Goal: Obtain resource: Download file/media

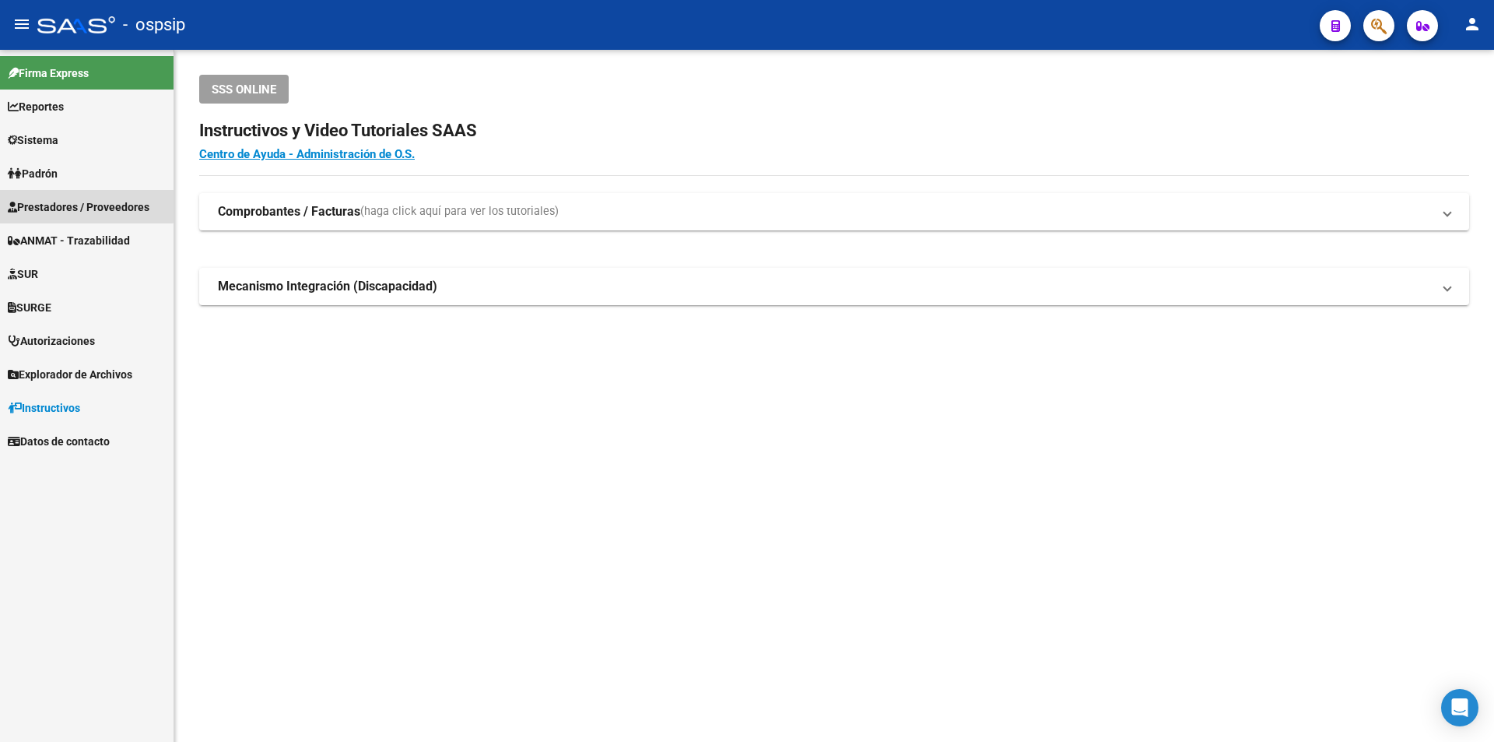
click at [40, 202] on span "Prestadores / Proveedores" at bounding box center [79, 206] width 142 height 17
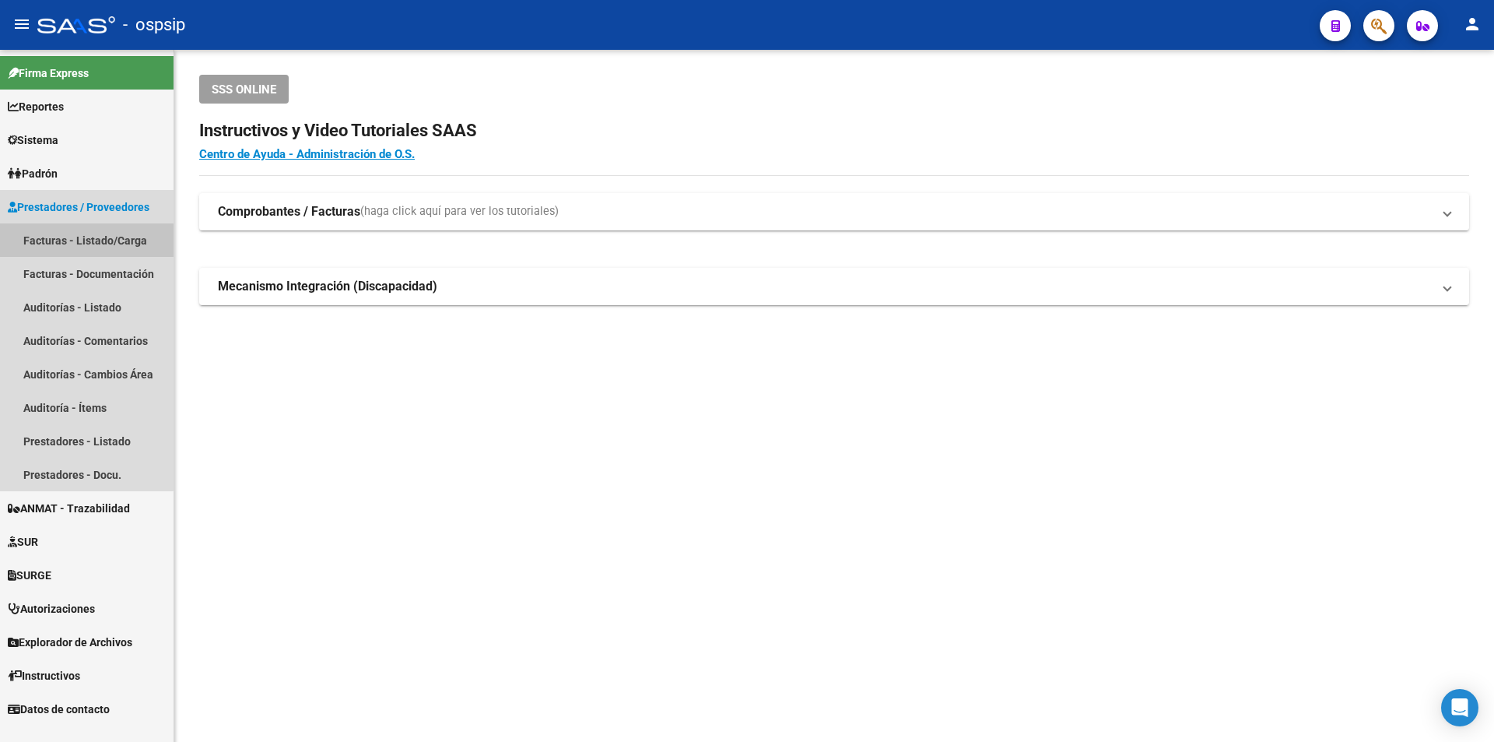
click at [67, 236] on link "Facturas - Listado/Carga" at bounding box center [87, 239] width 174 height 33
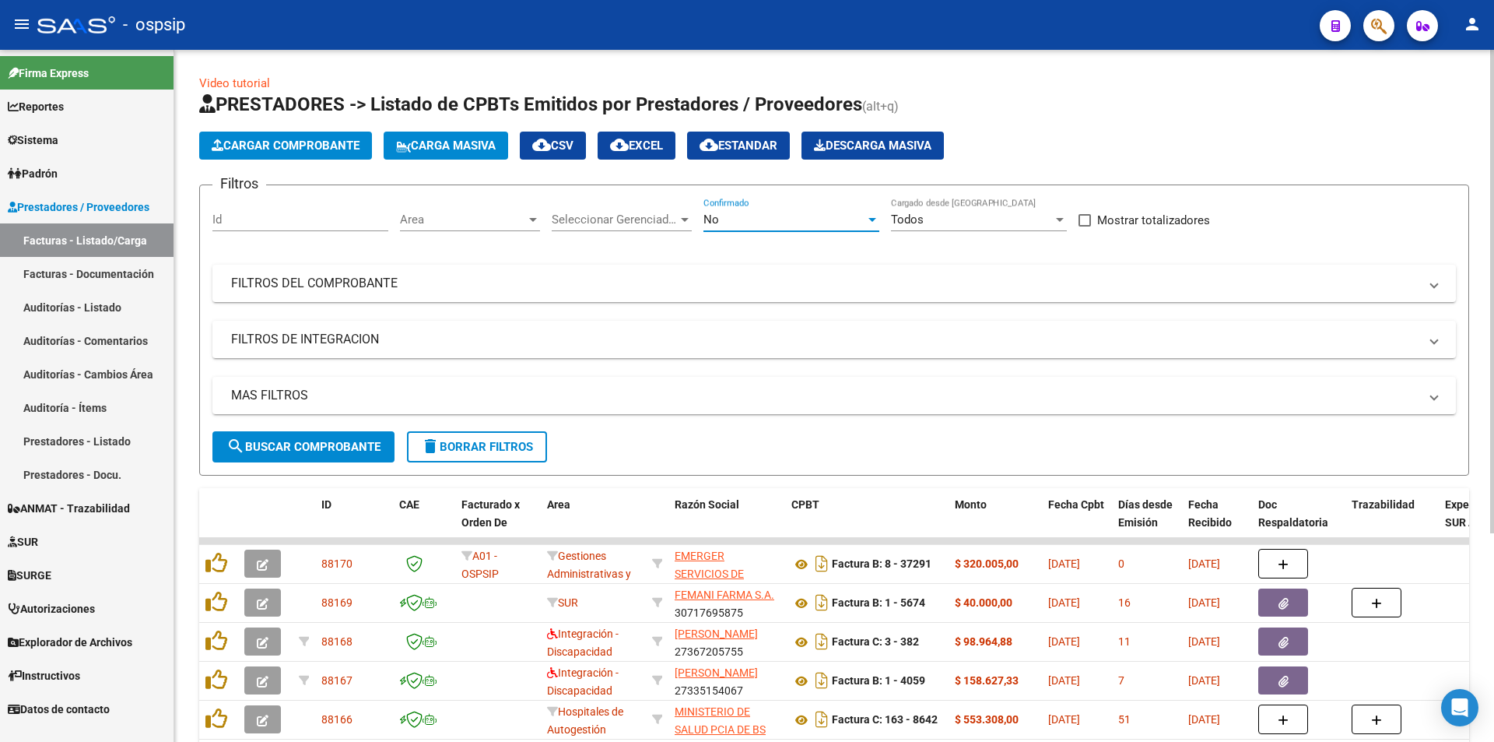
click at [712, 223] on span "No" at bounding box center [712, 219] width 16 height 14
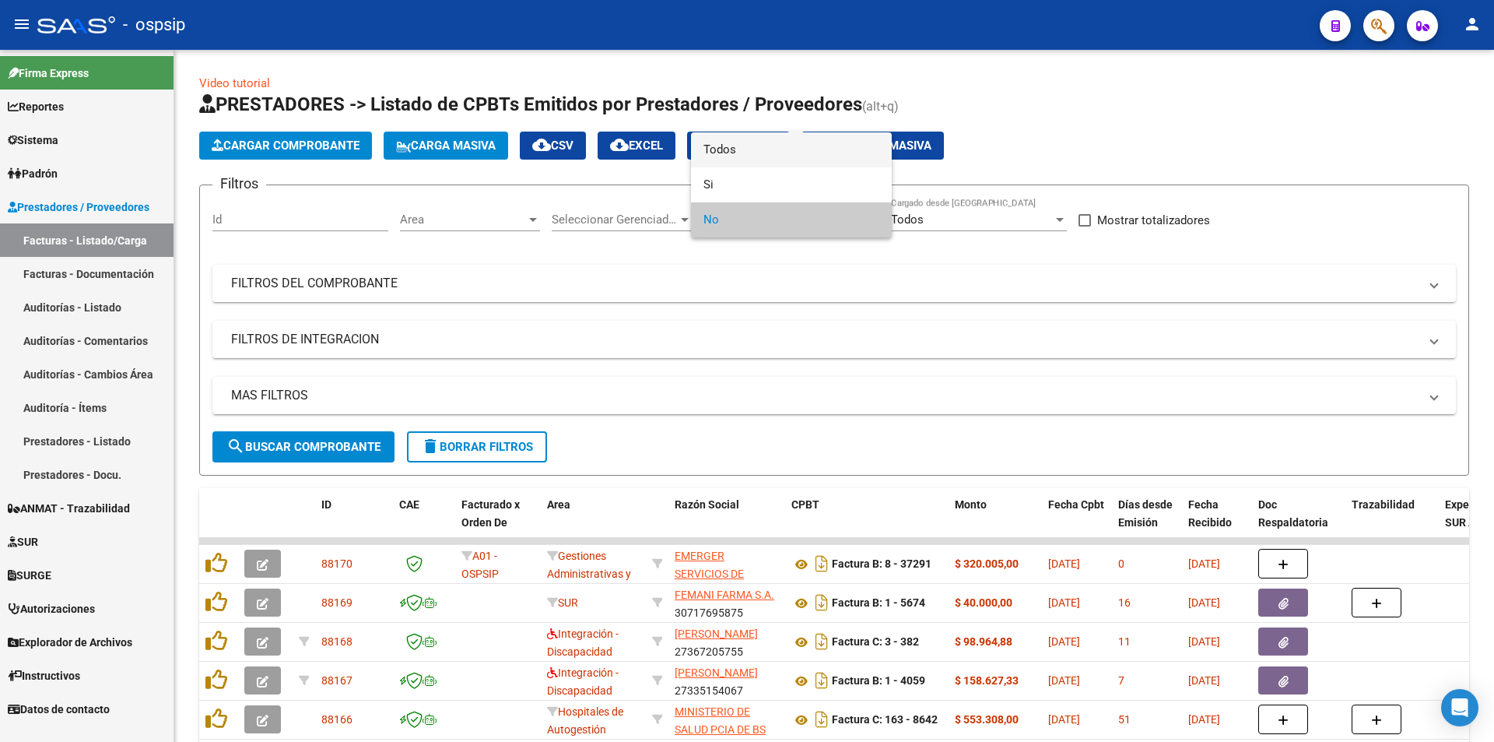
click at [710, 155] on span "Todos" at bounding box center [792, 149] width 176 height 35
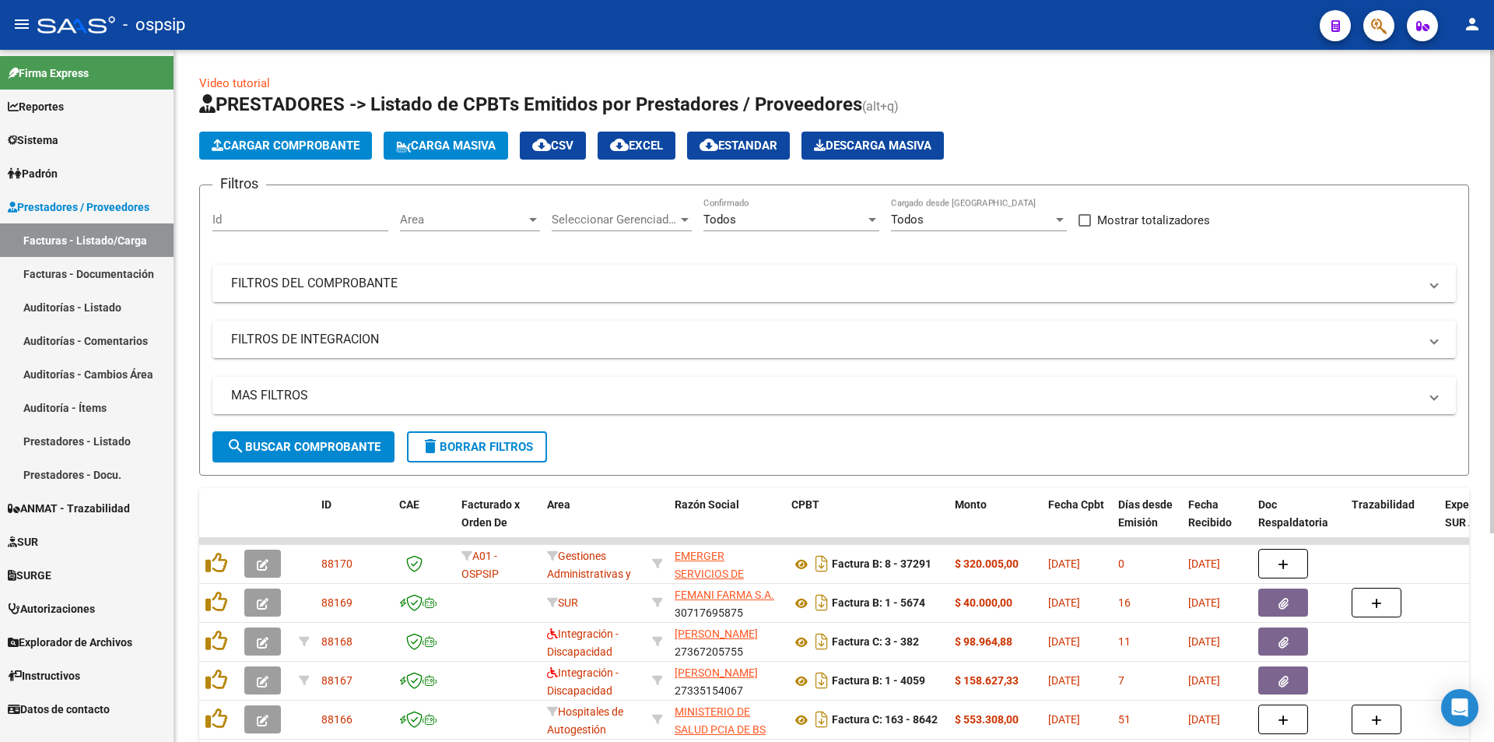
click at [272, 285] on mat-panel-title "FILTROS DEL COMPROBANTE" at bounding box center [825, 283] width 1188 height 17
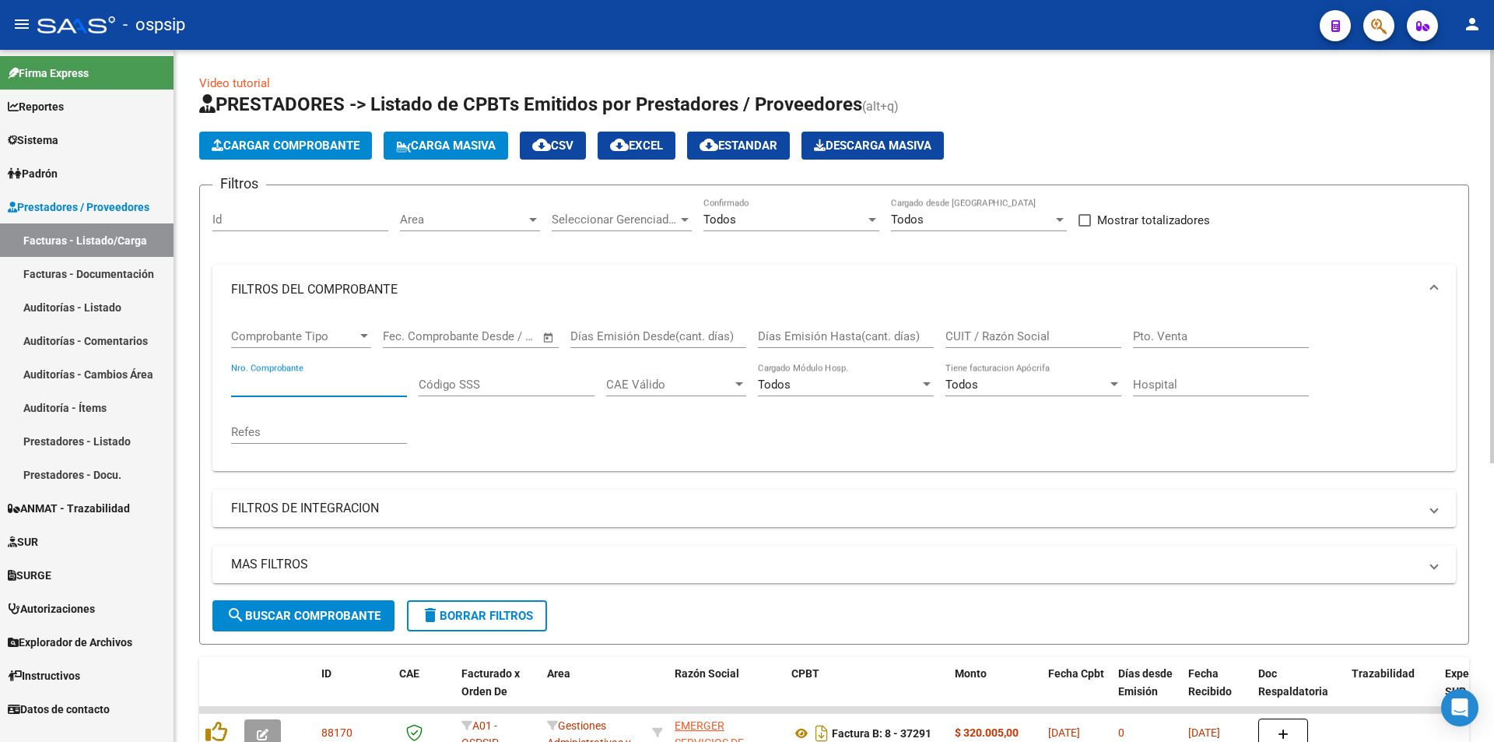
click at [267, 389] on input "Nro. Comprobante" at bounding box center [319, 384] width 176 height 14
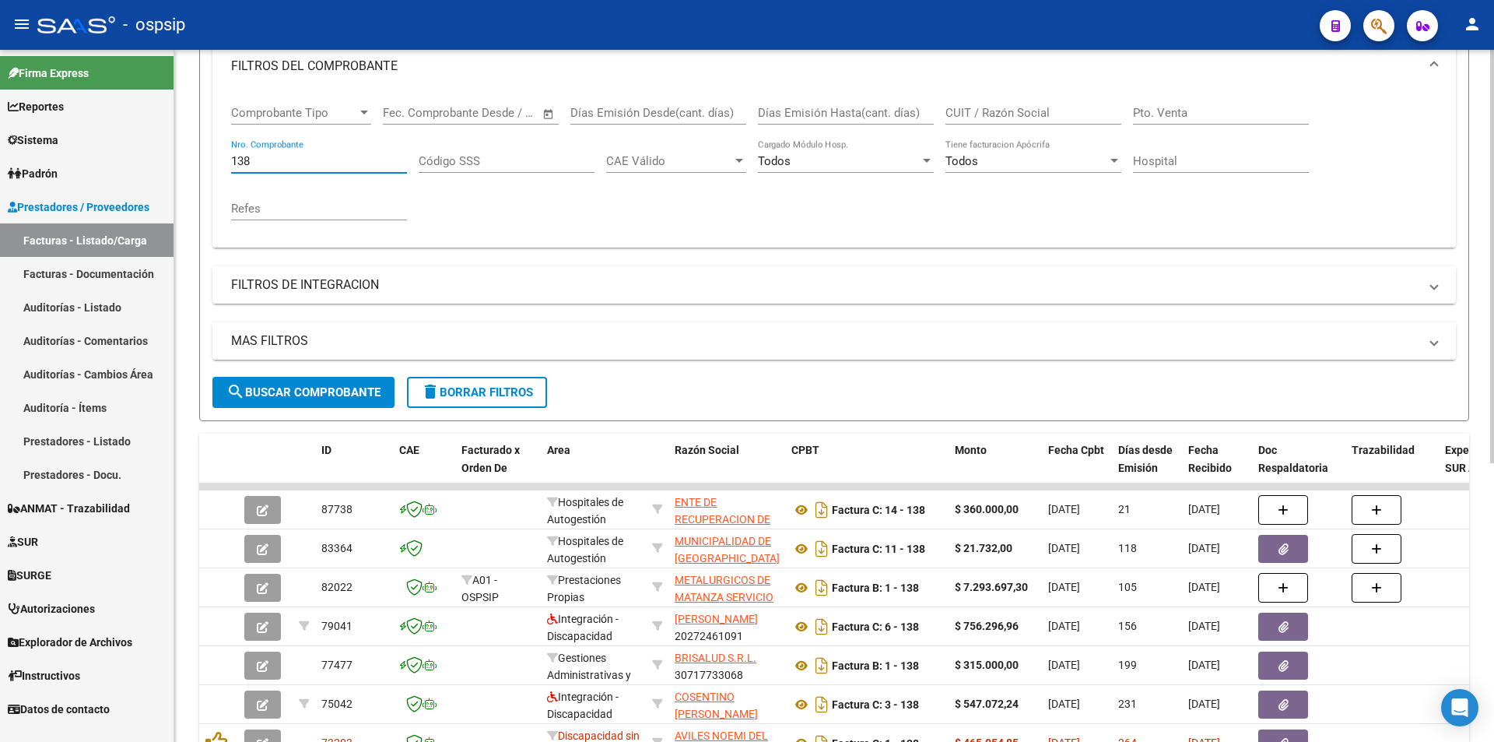
scroll to position [233, 0]
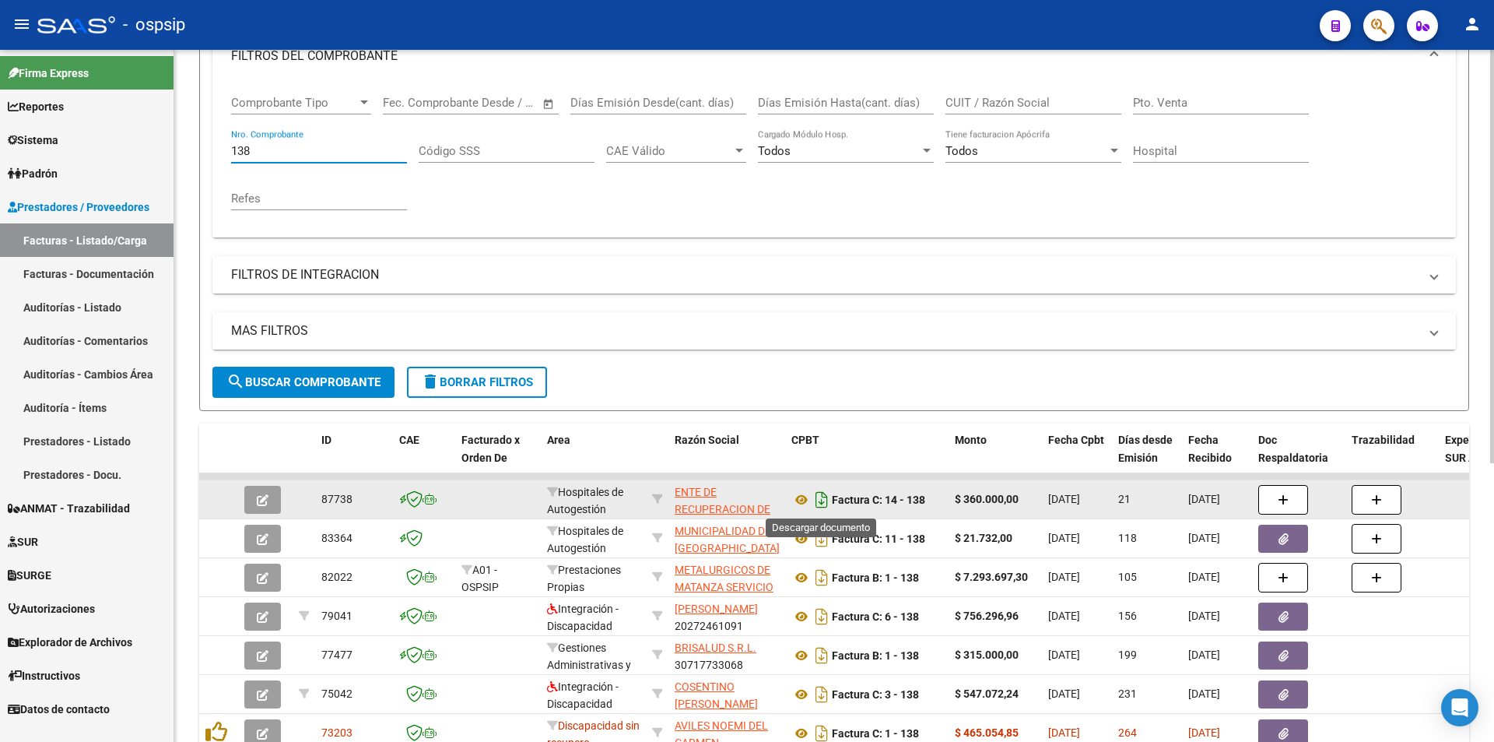
click at [823, 497] on icon "Descargar documento" at bounding box center [822, 499] width 20 height 25
click at [283, 153] on input "138" at bounding box center [319, 151] width 176 height 14
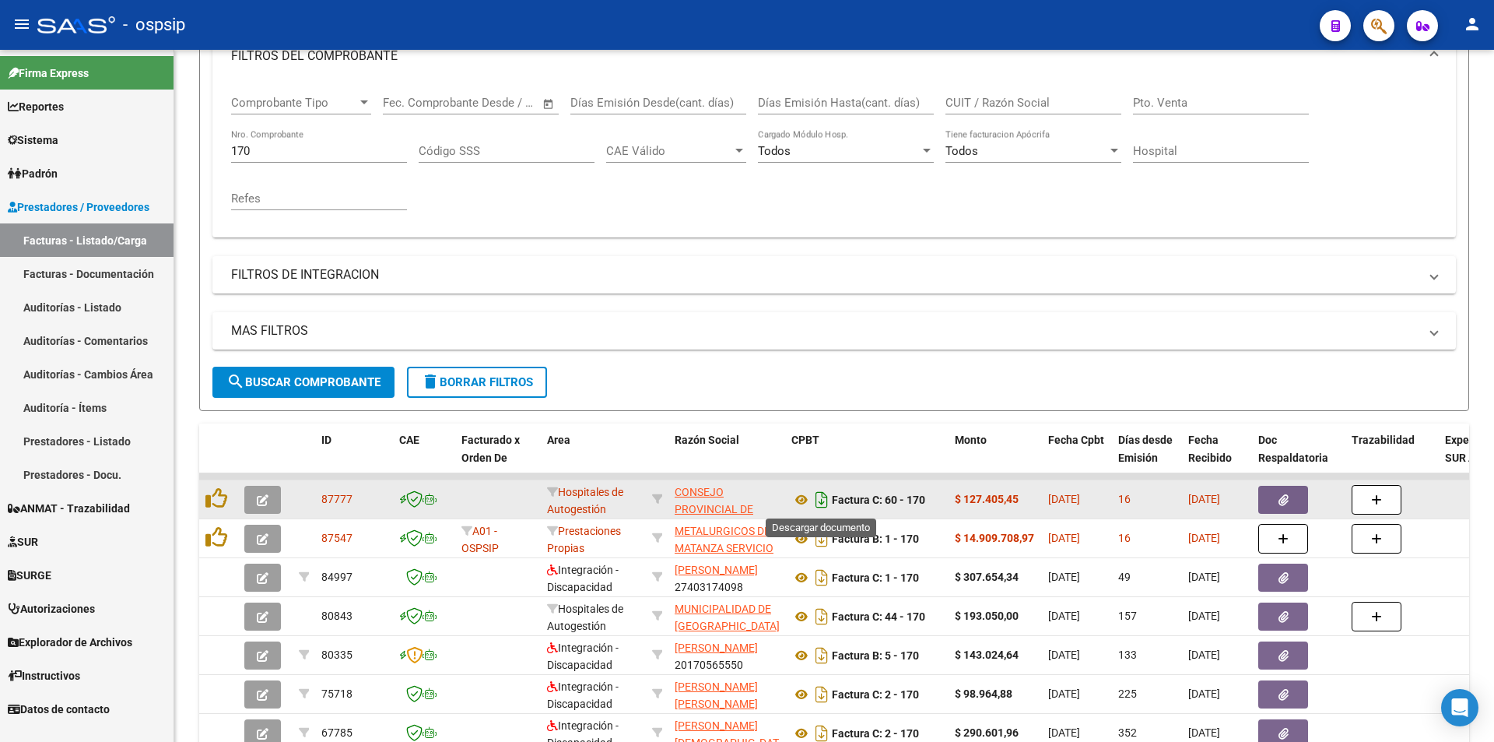
click at [821, 503] on icon "Descargar documento" at bounding box center [822, 499] width 20 height 25
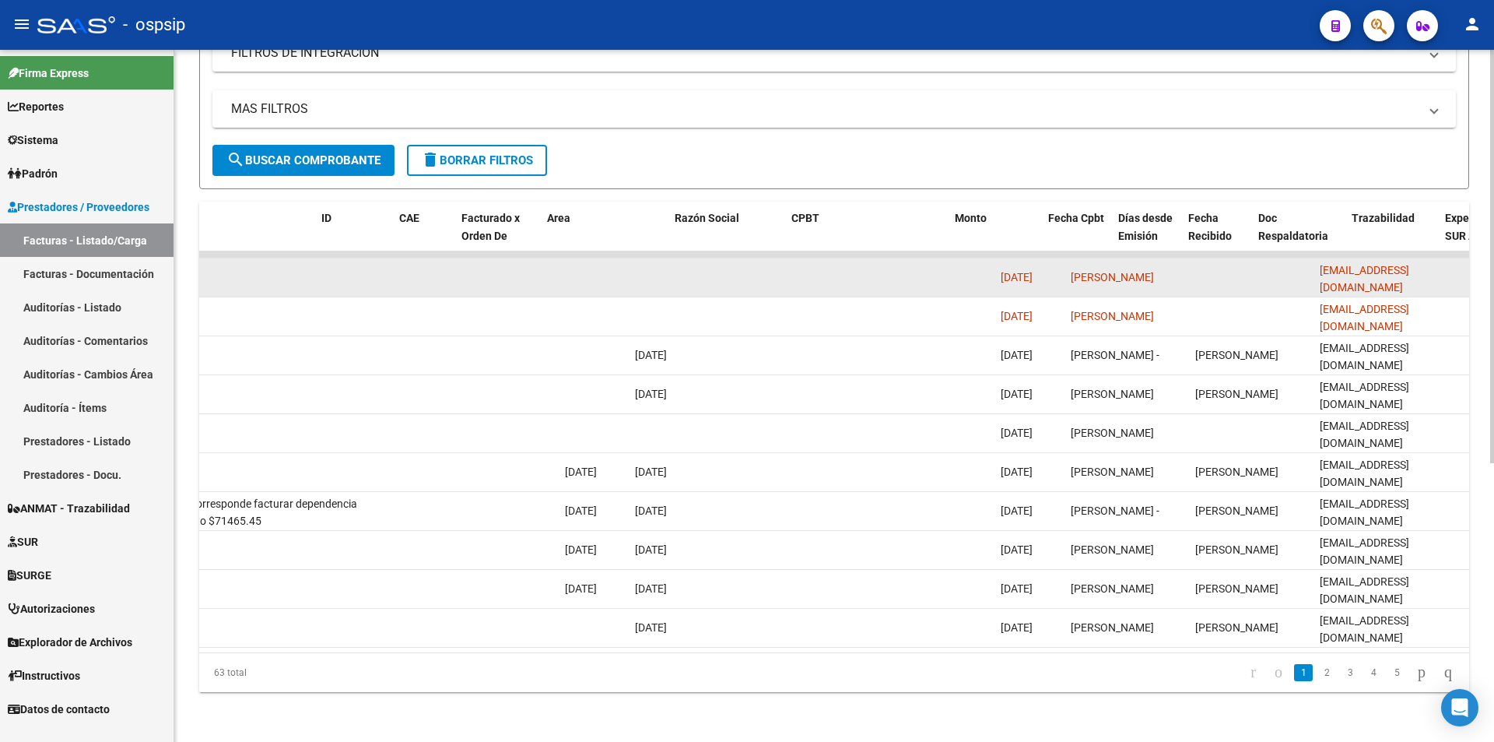
scroll to position [0, 0]
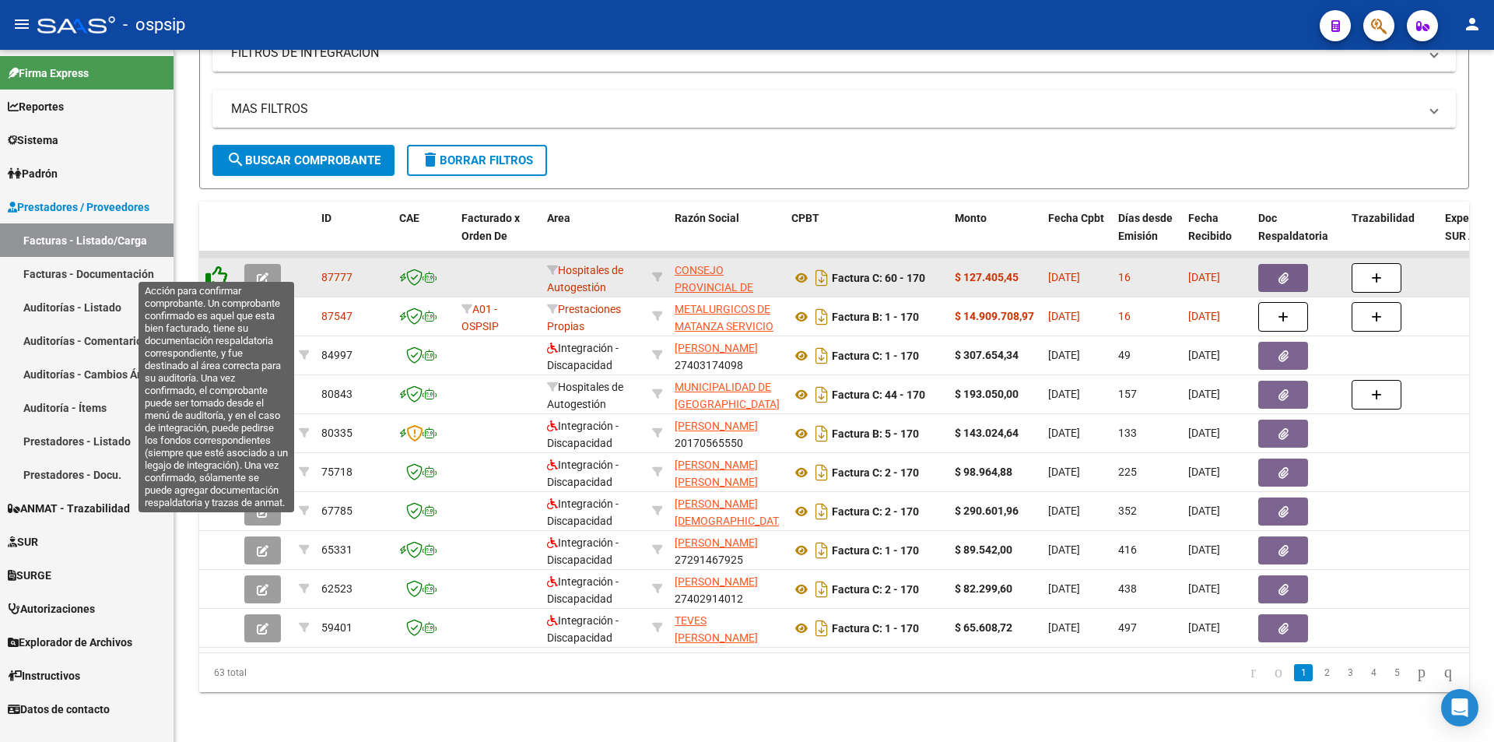
click at [216, 265] on icon at bounding box center [216, 276] width 22 height 22
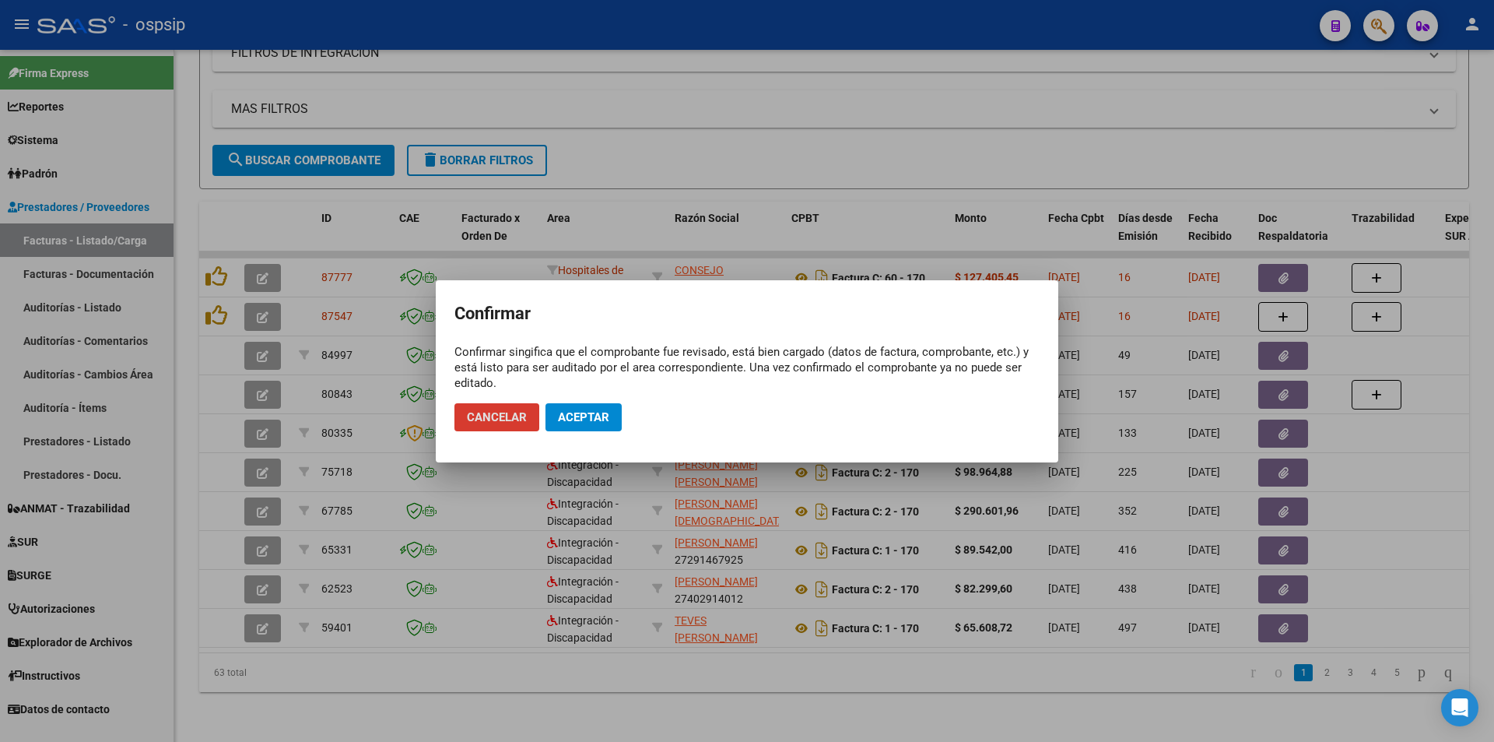
click at [571, 424] on button "Aceptar" at bounding box center [584, 417] width 76 height 28
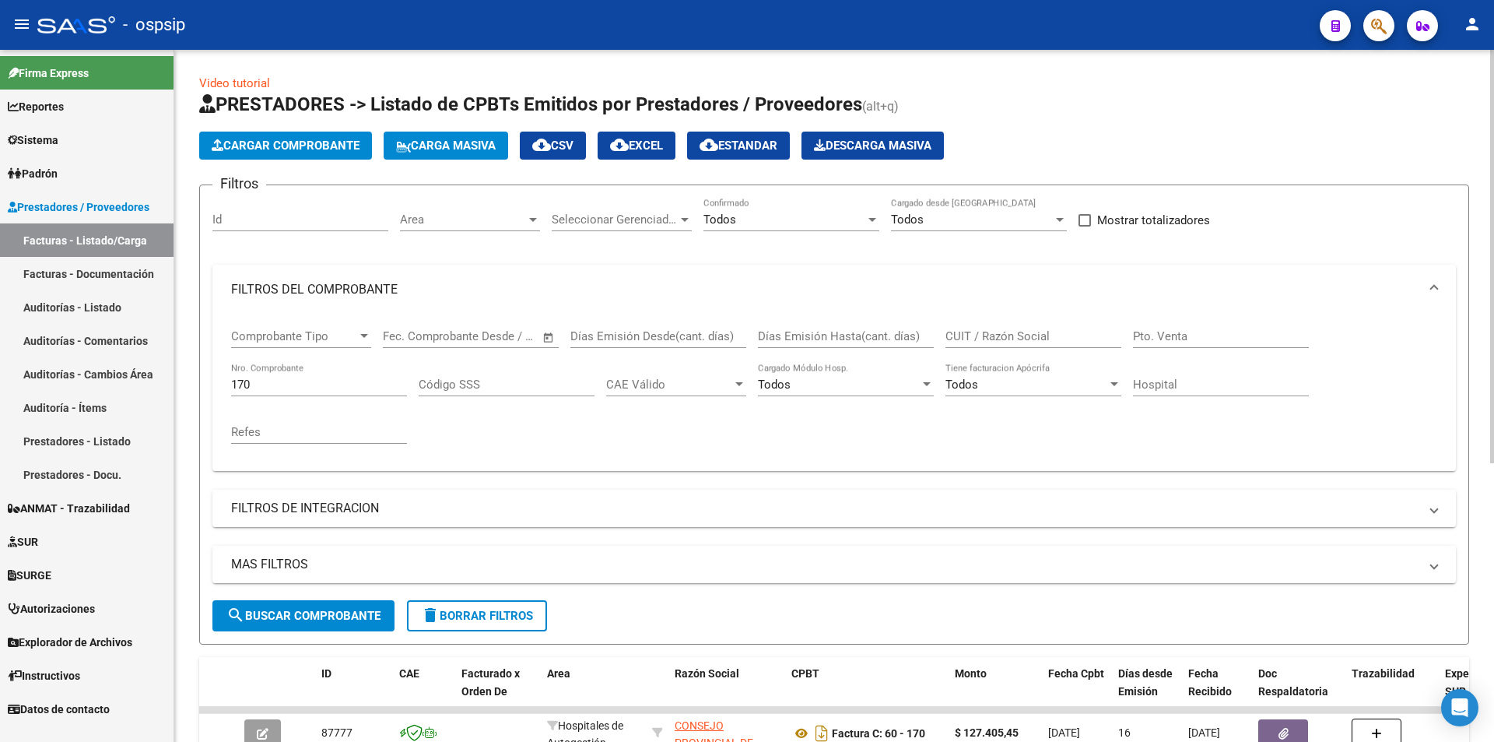
click at [262, 386] on input "170" at bounding box center [319, 384] width 176 height 14
type input "1"
type input "87398"
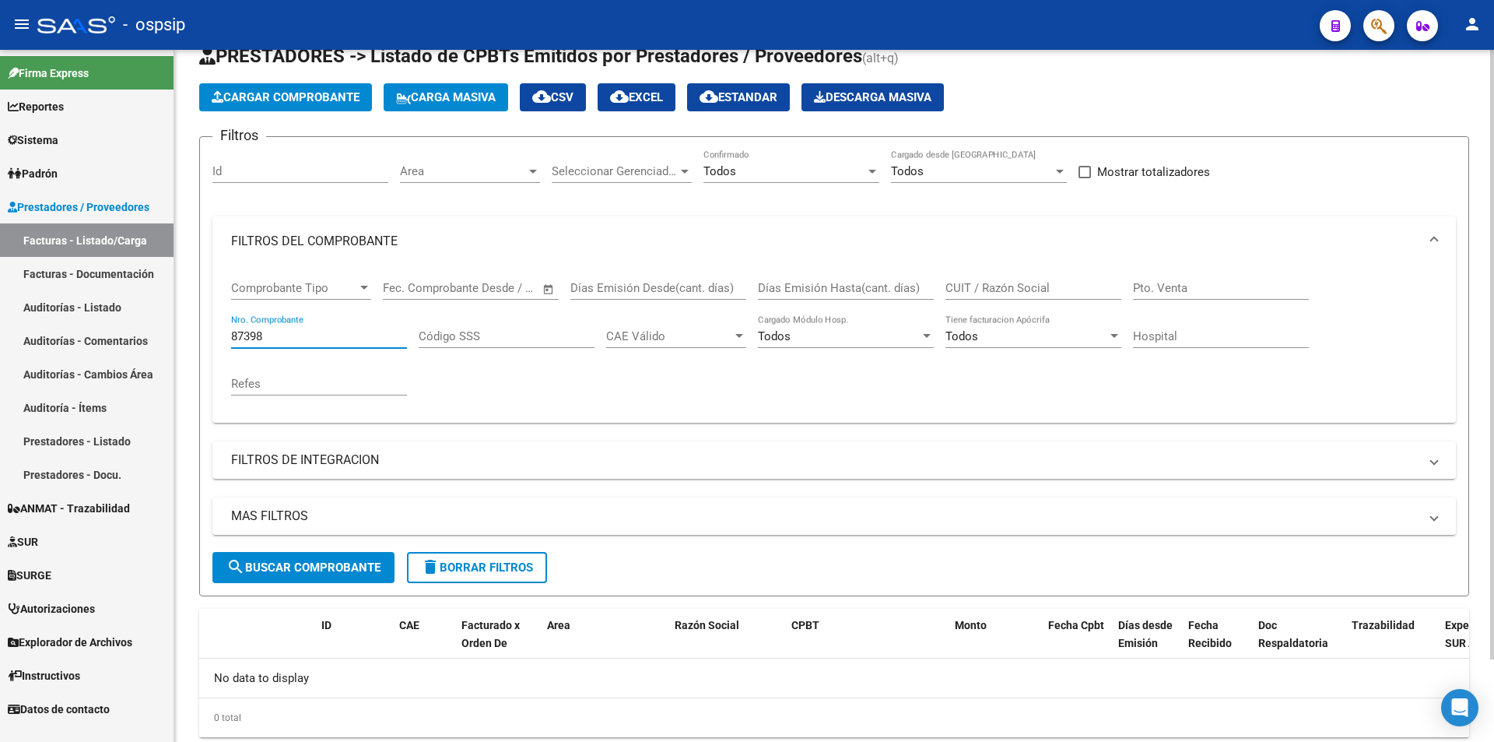
scroll to position [93, 0]
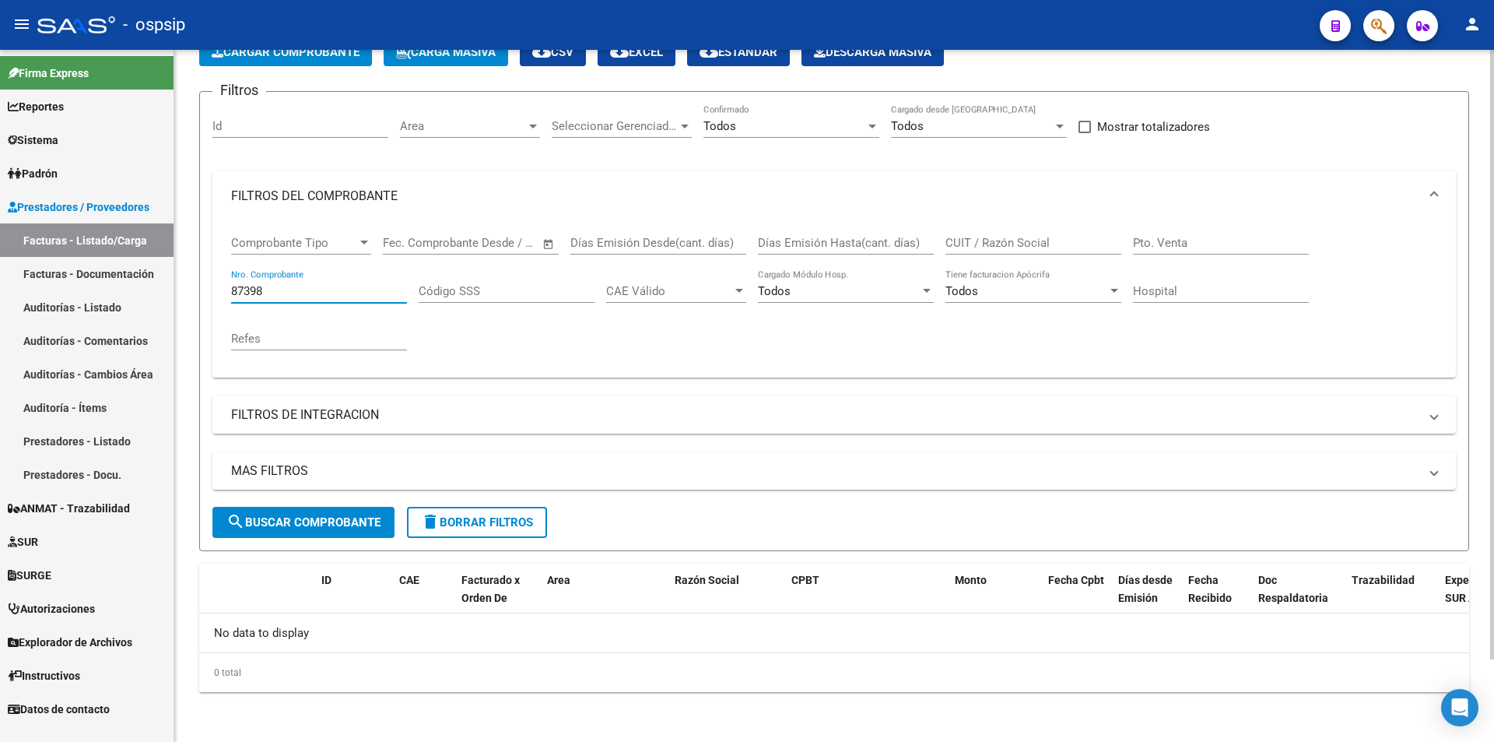
click at [338, 291] on input "87398" at bounding box center [319, 291] width 176 height 14
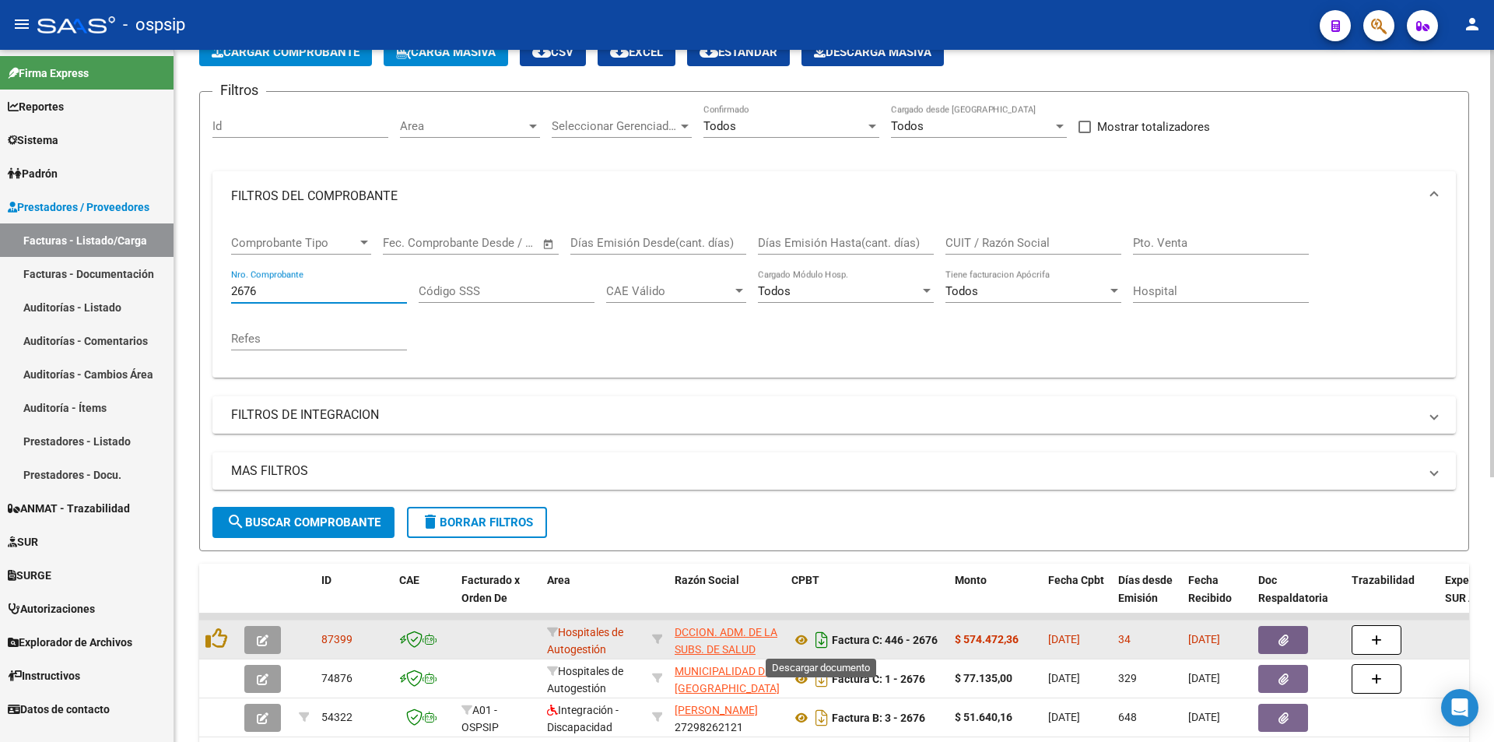
type input "2676"
click at [820, 635] on icon "Descargar documento" at bounding box center [822, 639] width 20 height 25
click at [1292, 642] on button "button" at bounding box center [1283, 640] width 50 height 28
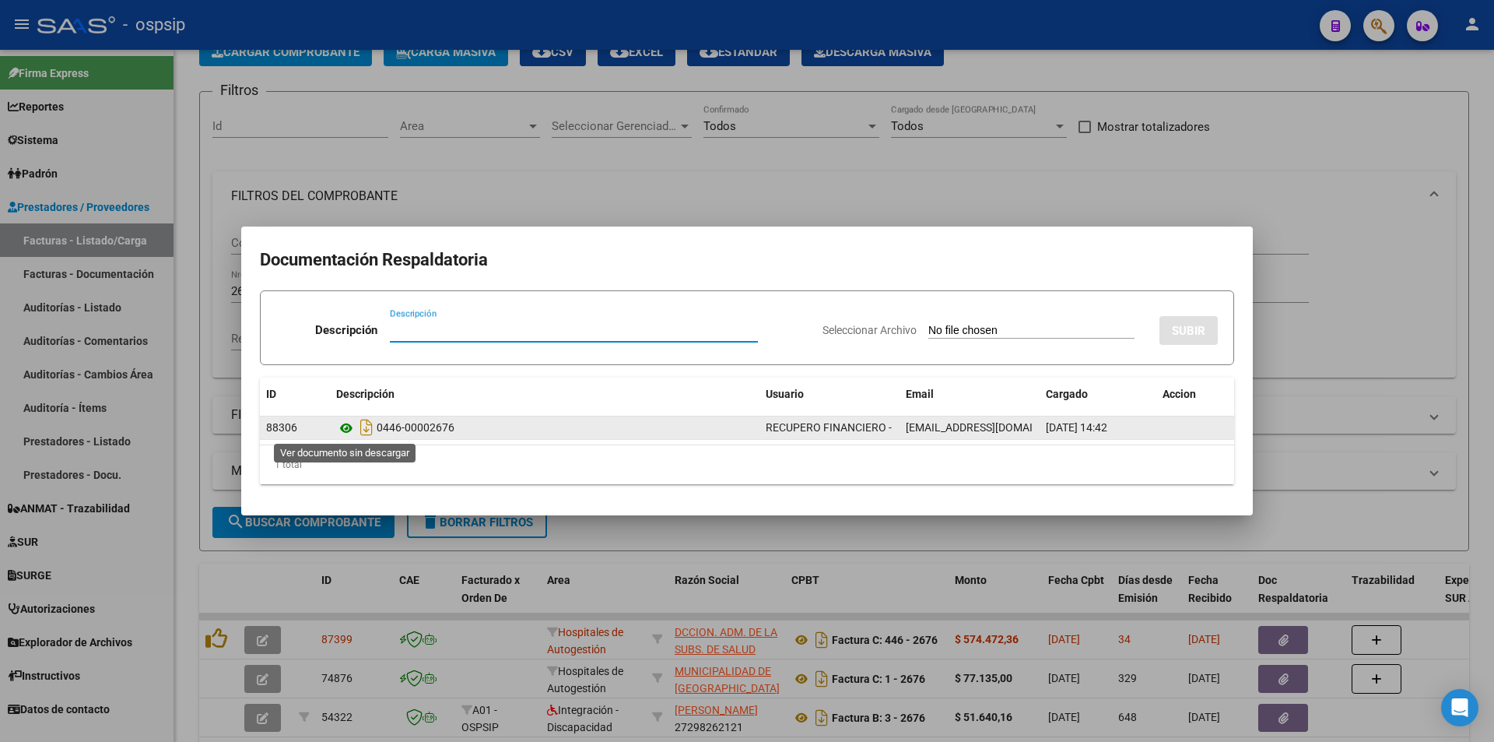
click at [341, 426] on icon at bounding box center [346, 428] width 20 height 19
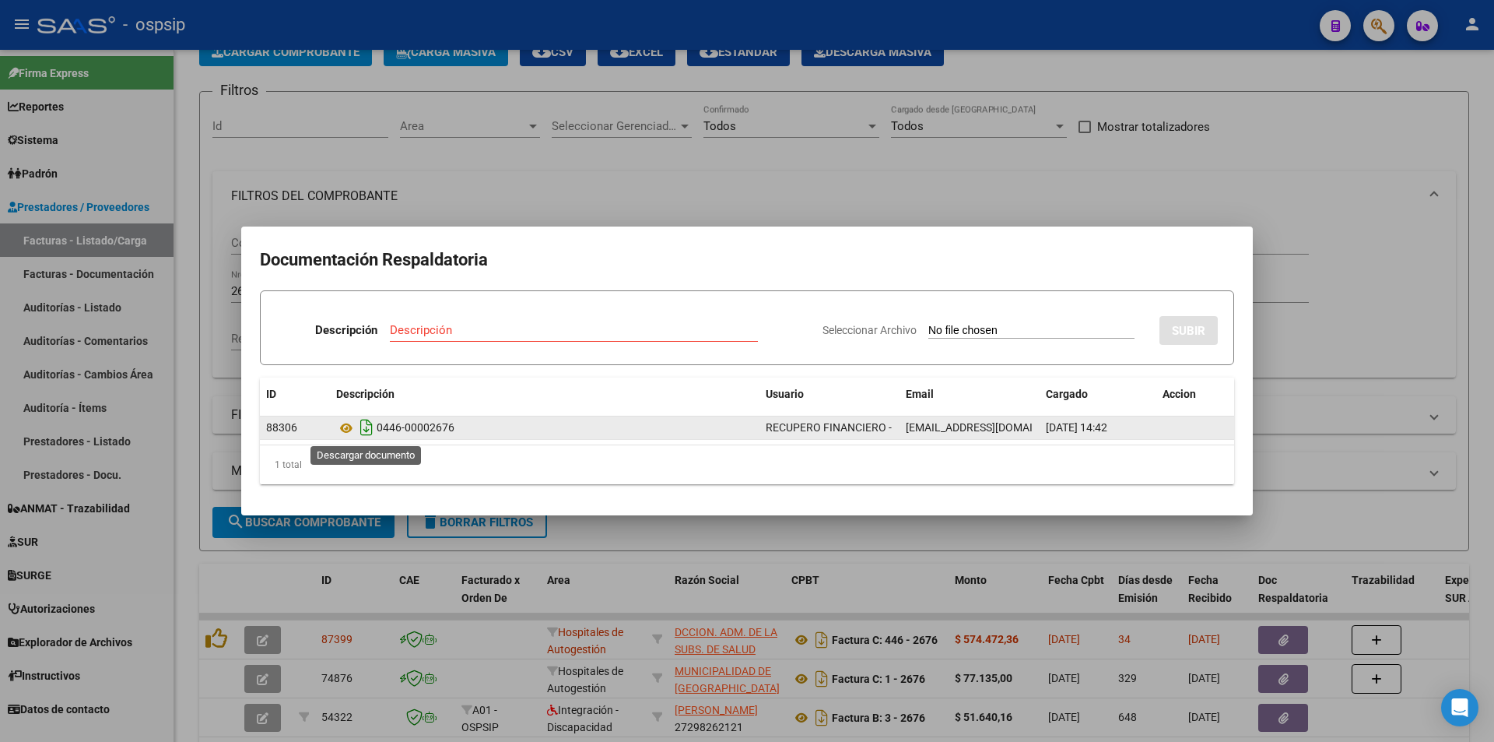
click at [360, 427] on icon "Descargar documento" at bounding box center [366, 427] width 20 height 25
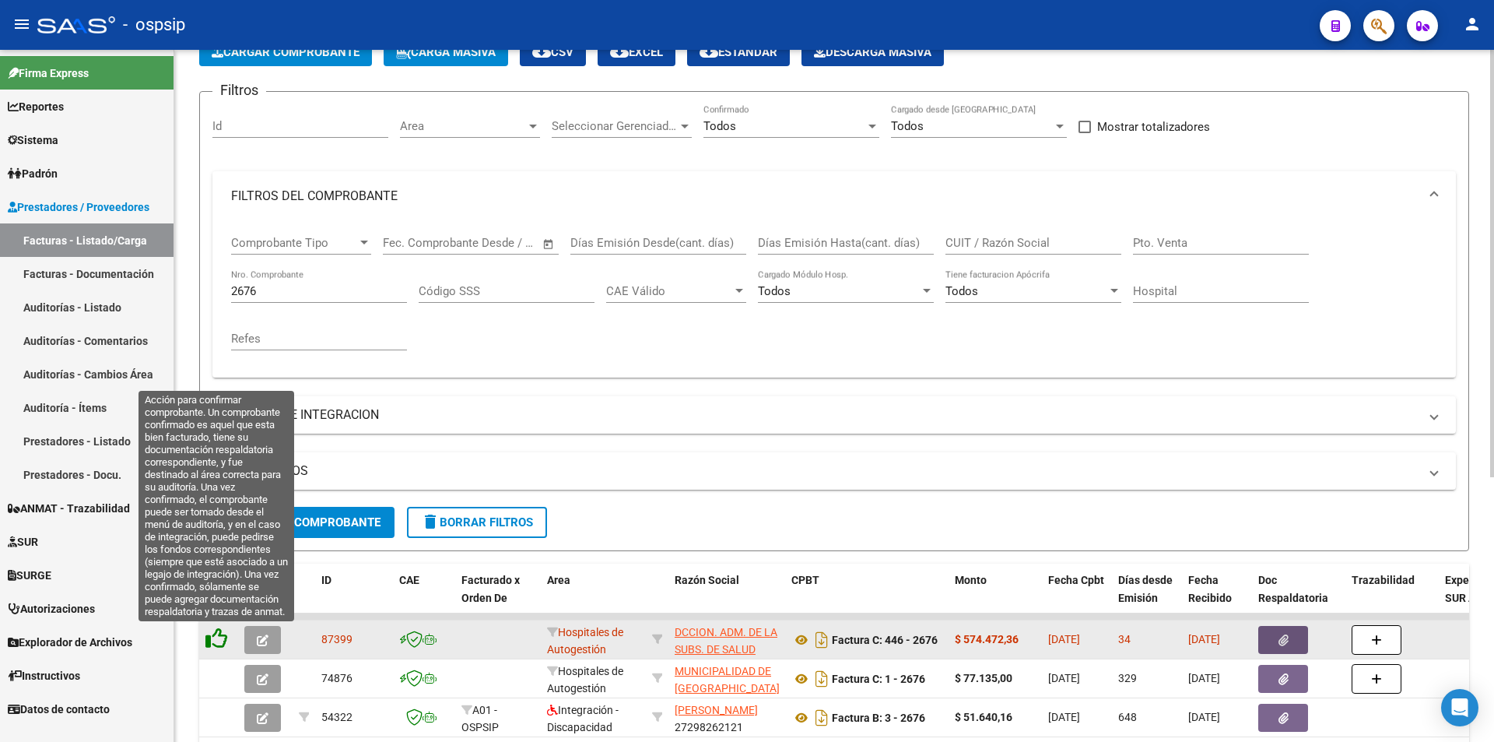
click at [219, 640] on icon at bounding box center [216, 638] width 22 height 22
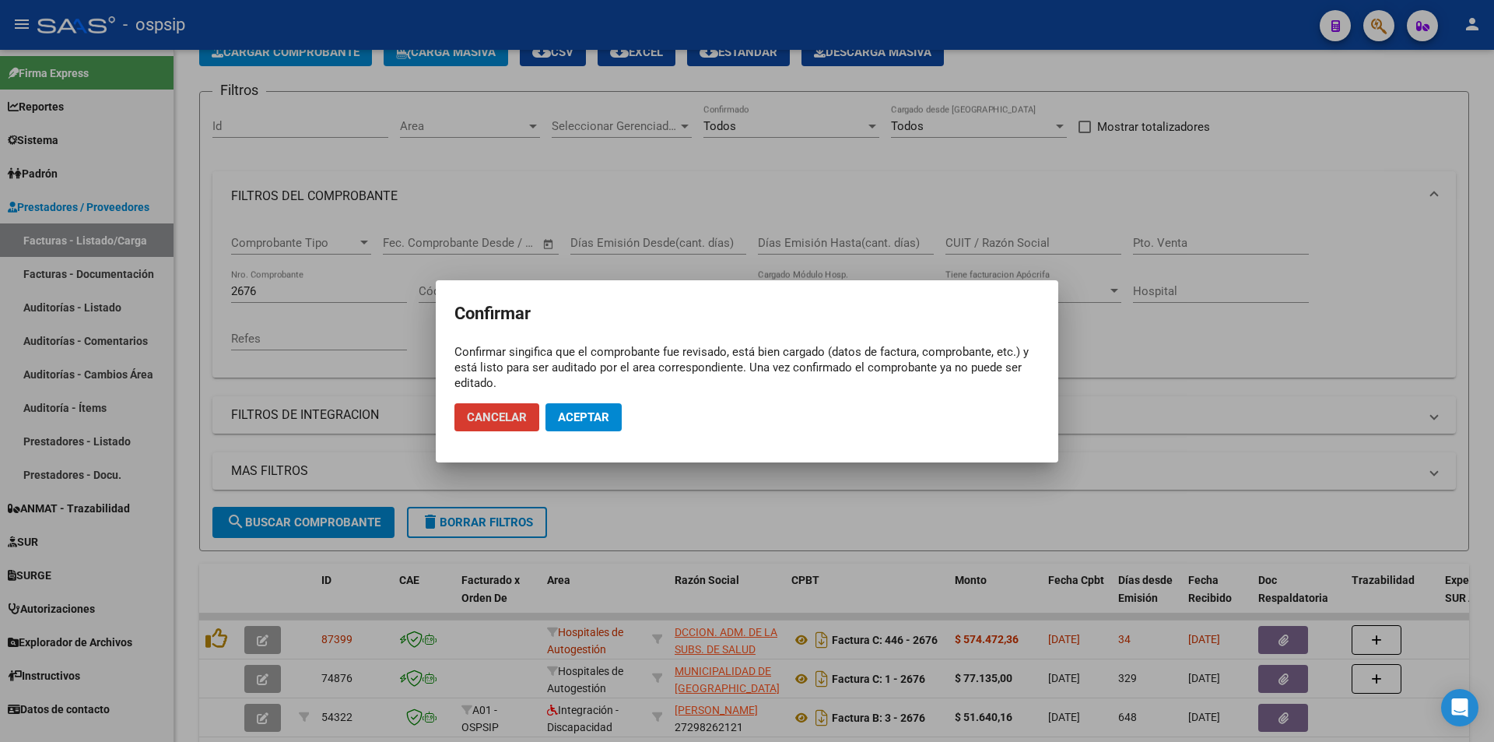
click at [553, 409] on button "Aceptar" at bounding box center [584, 417] width 76 height 28
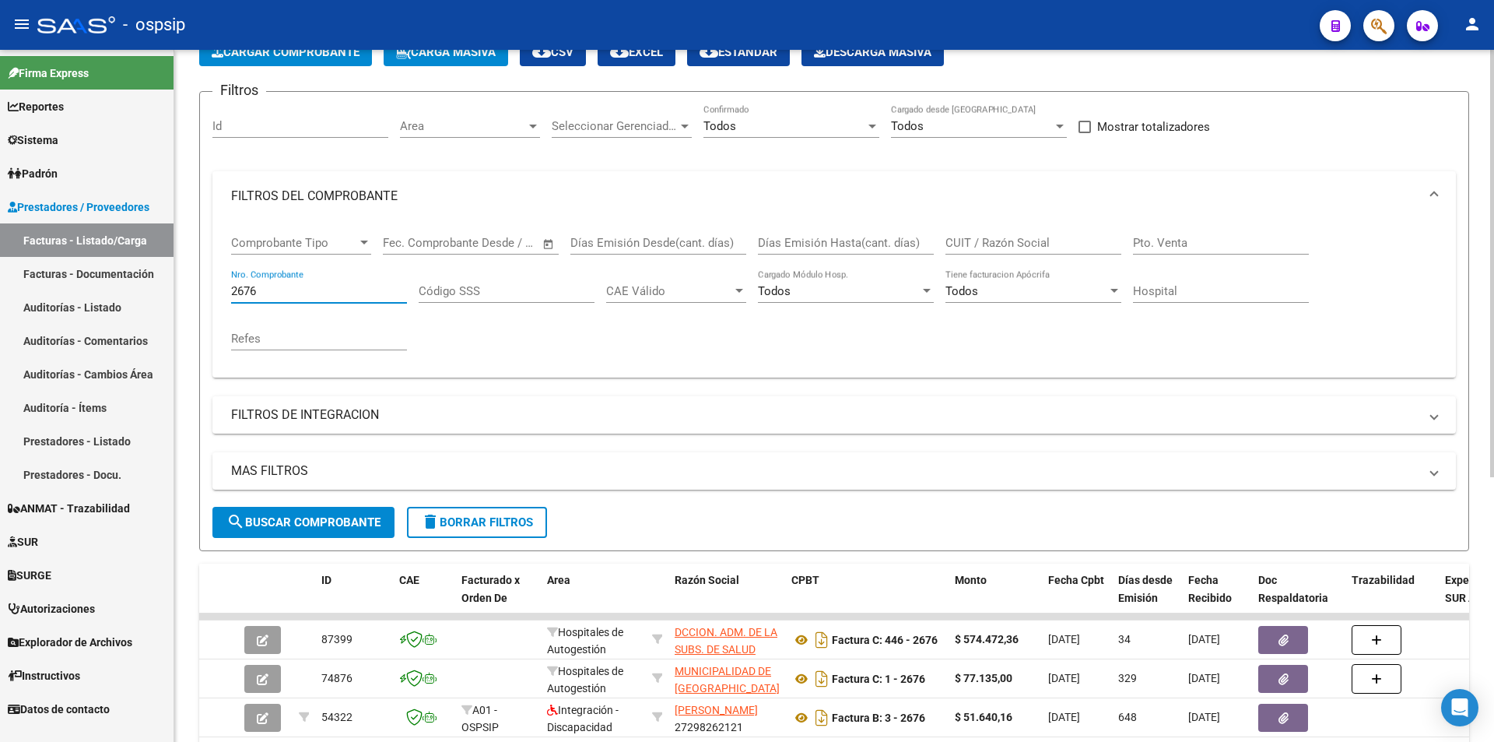
click at [283, 293] on input "2676" at bounding box center [319, 291] width 176 height 14
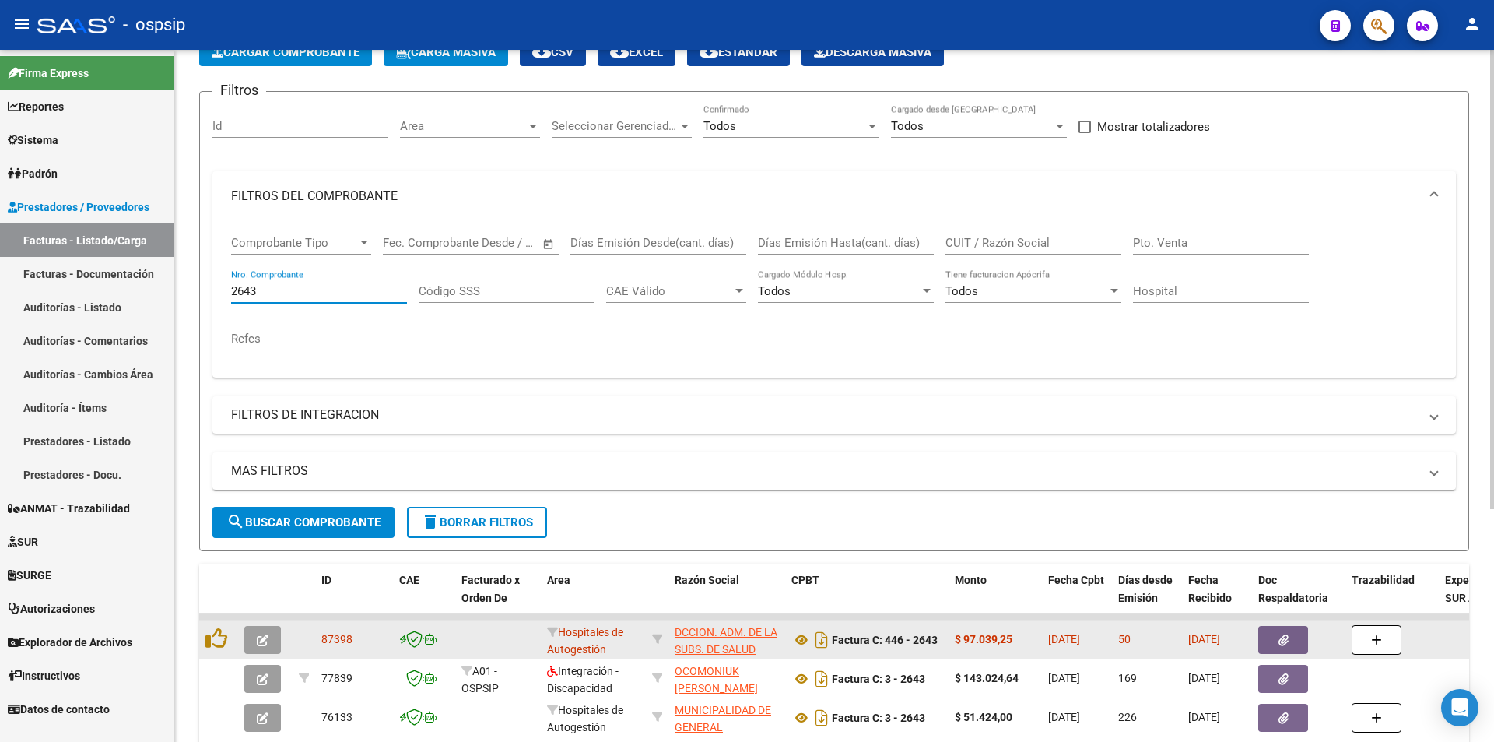
click at [1292, 642] on button "button" at bounding box center [1283, 640] width 50 height 28
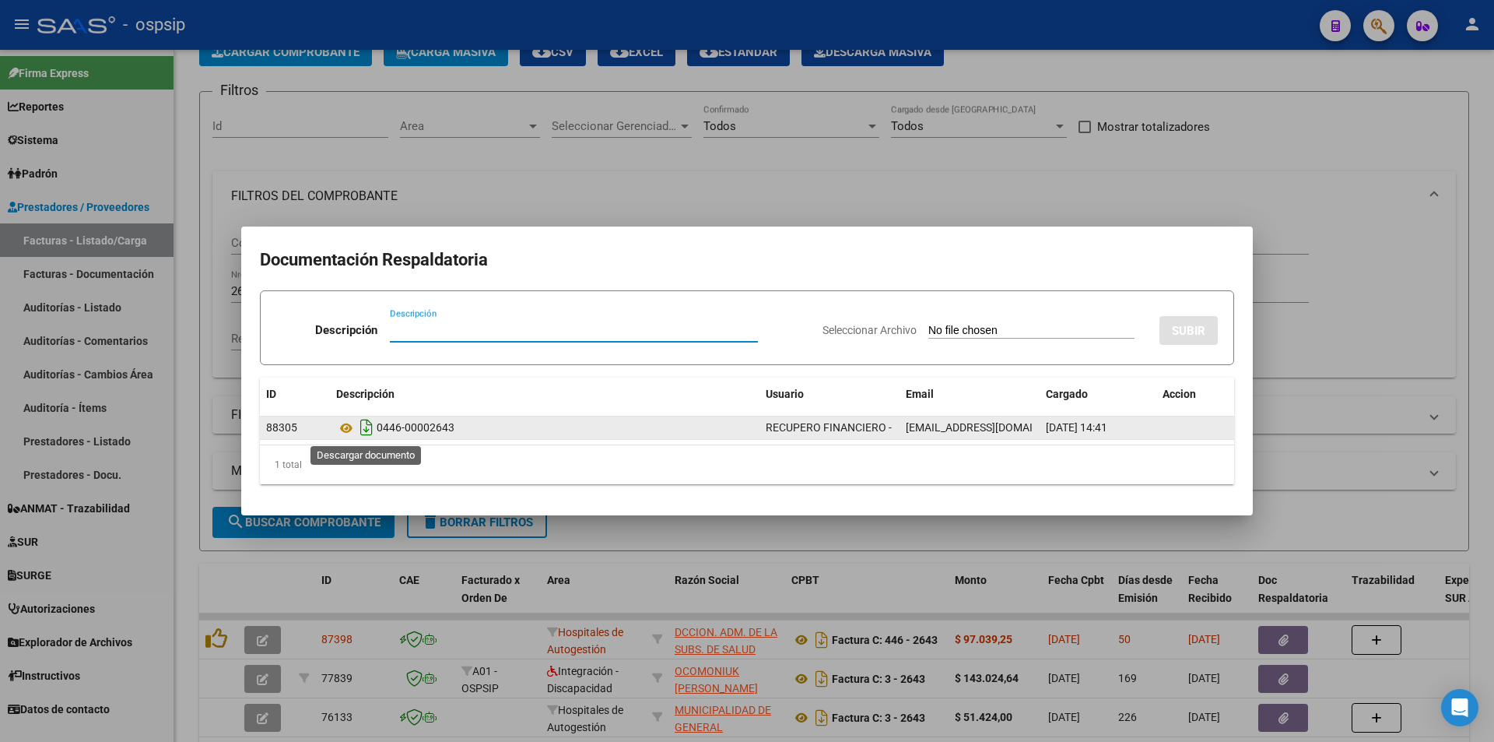
click at [368, 423] on icon "Descargar documento" at bounding box center [366, 427] width 20 height 25
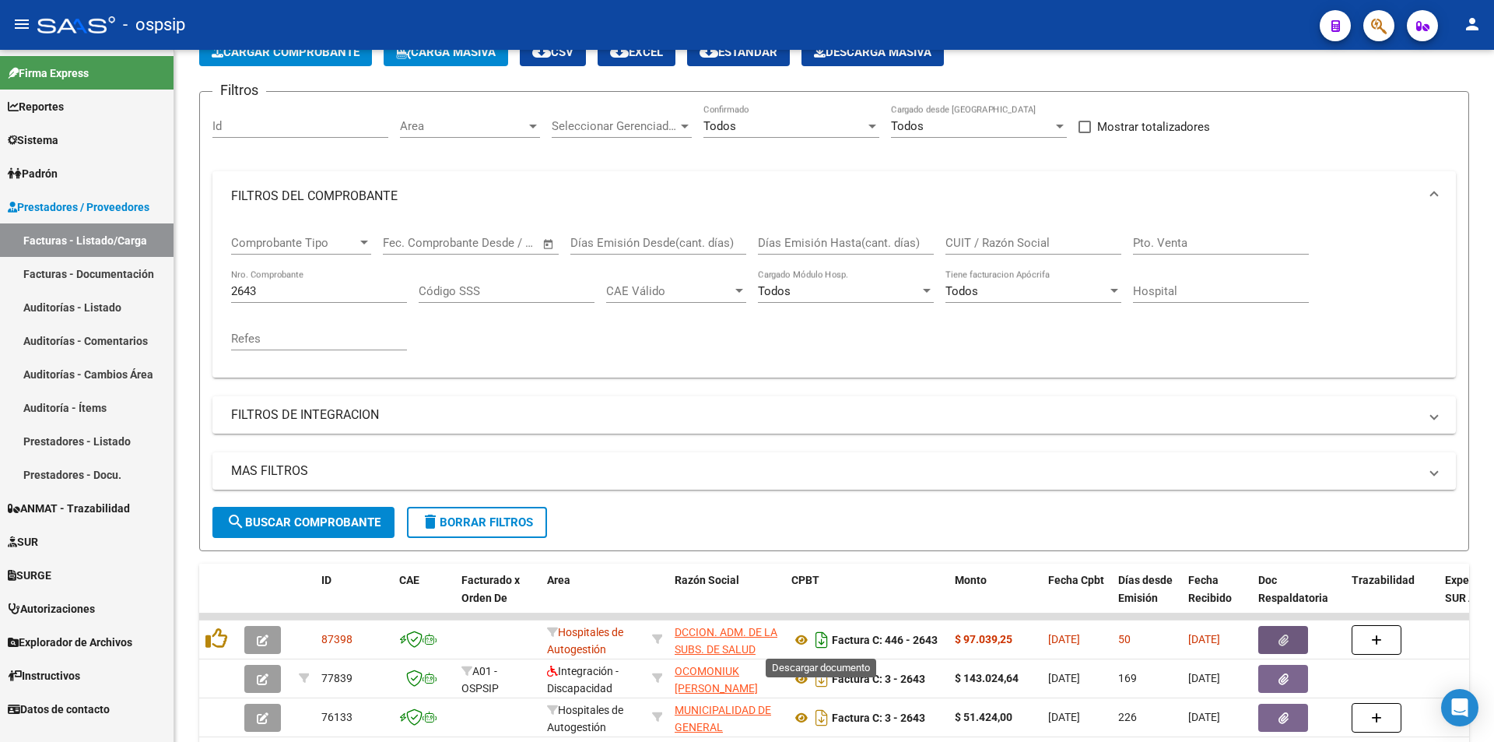
click at [821, 632] on icon "Descargar documento" at bounding box center [822, 639] width 20 height 25
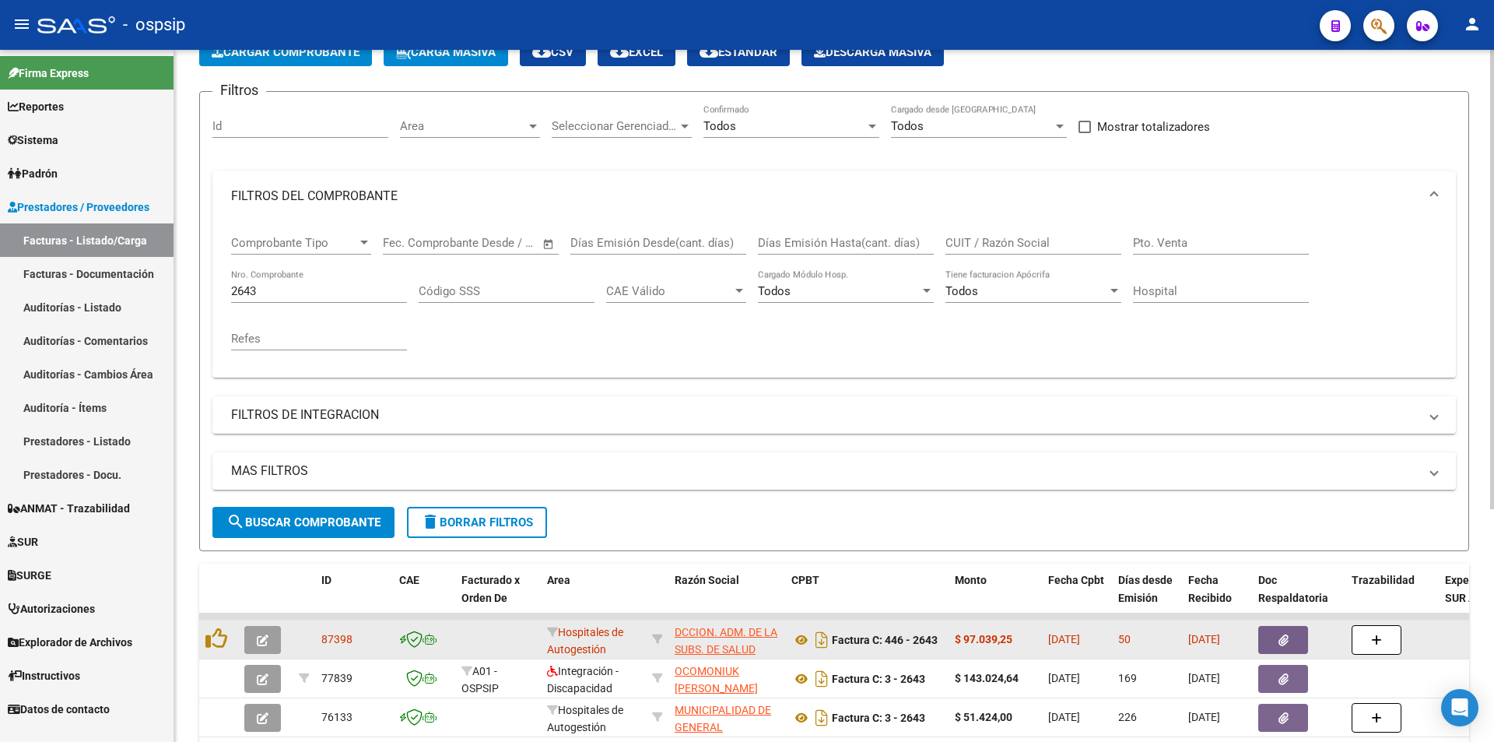
click at [1279, 644] on icon "button" at bounding box center [1284, 640] width 10 height 12
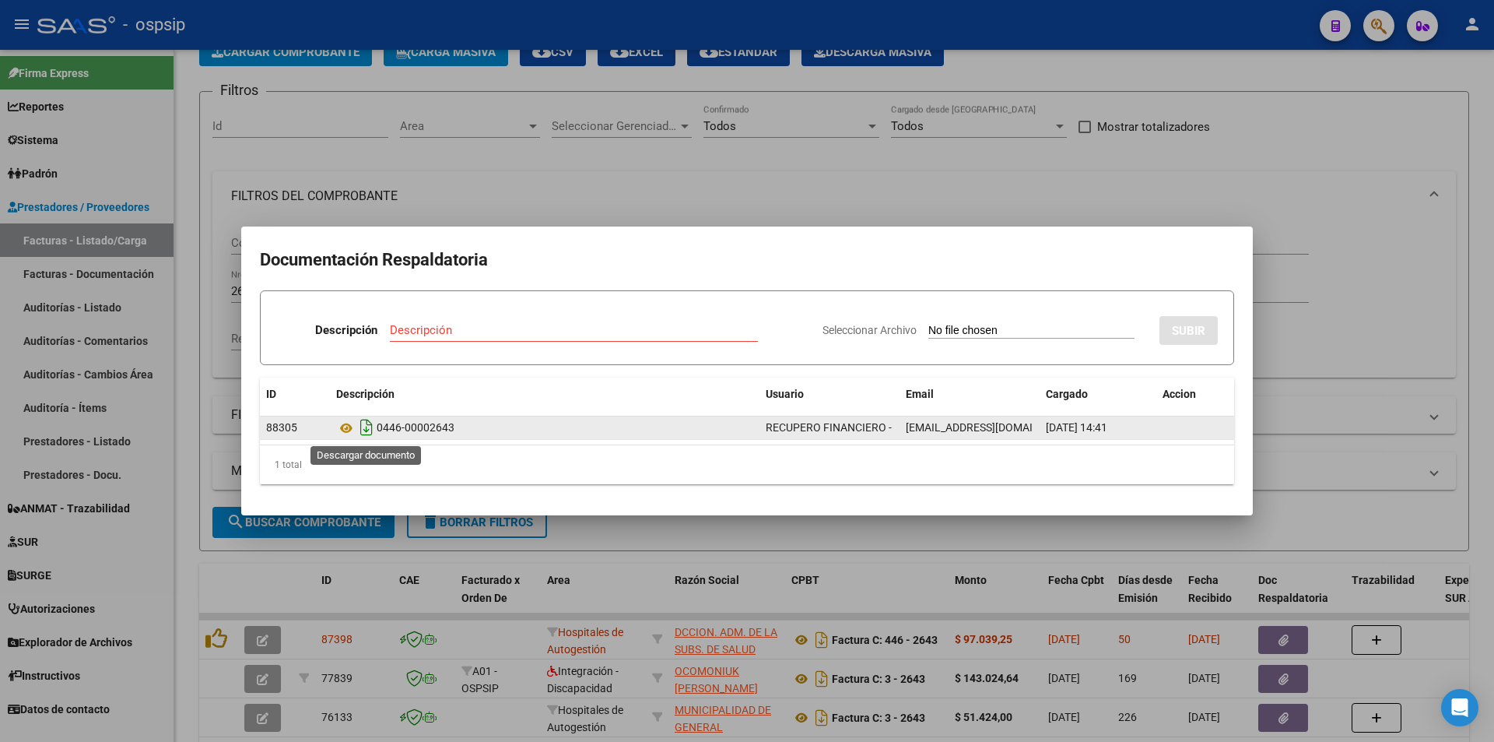
click at [362, 422] on icon "Descargar documento" at bounding box center [366, 427] width 20 height 25
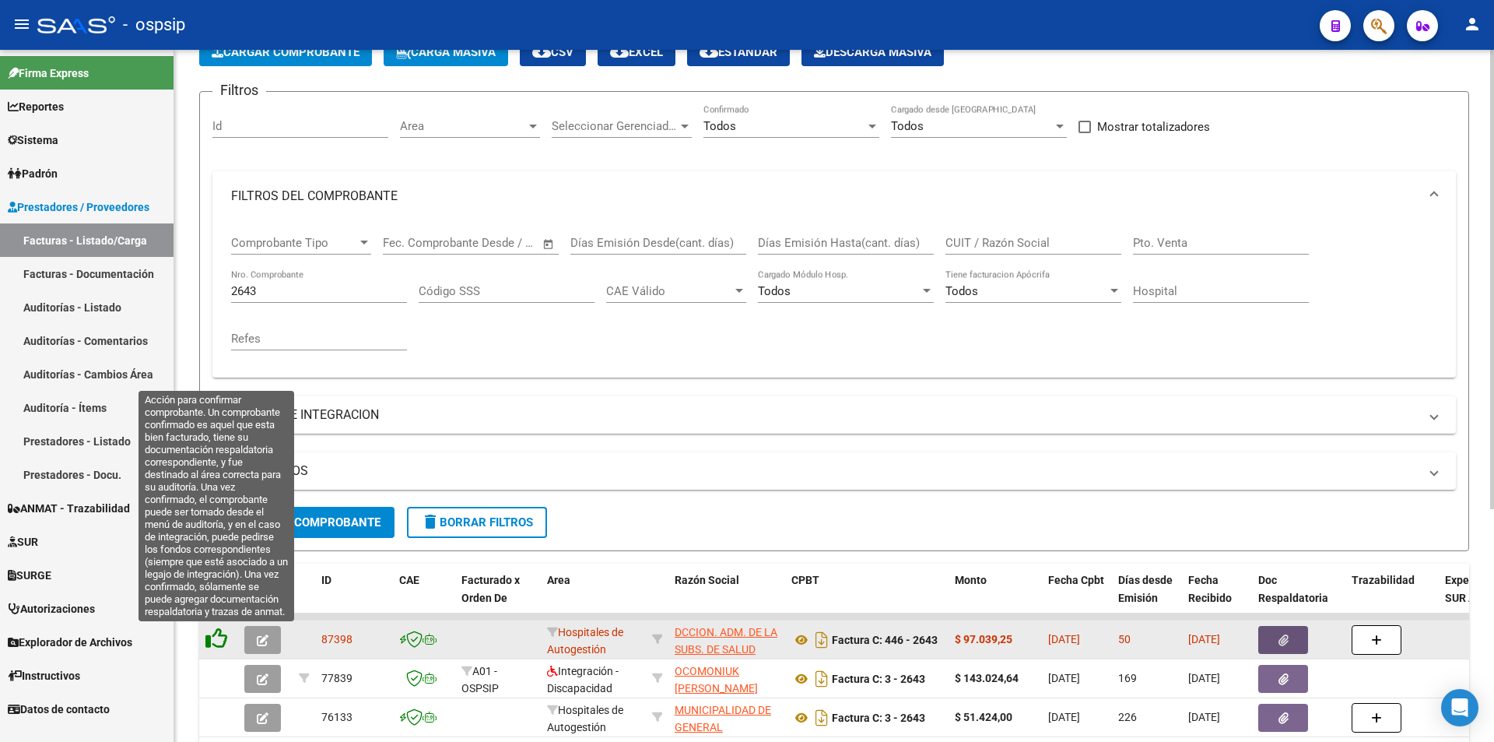
click at [220, 636] on icon at bounding box center [216, 638] width 22 height 22
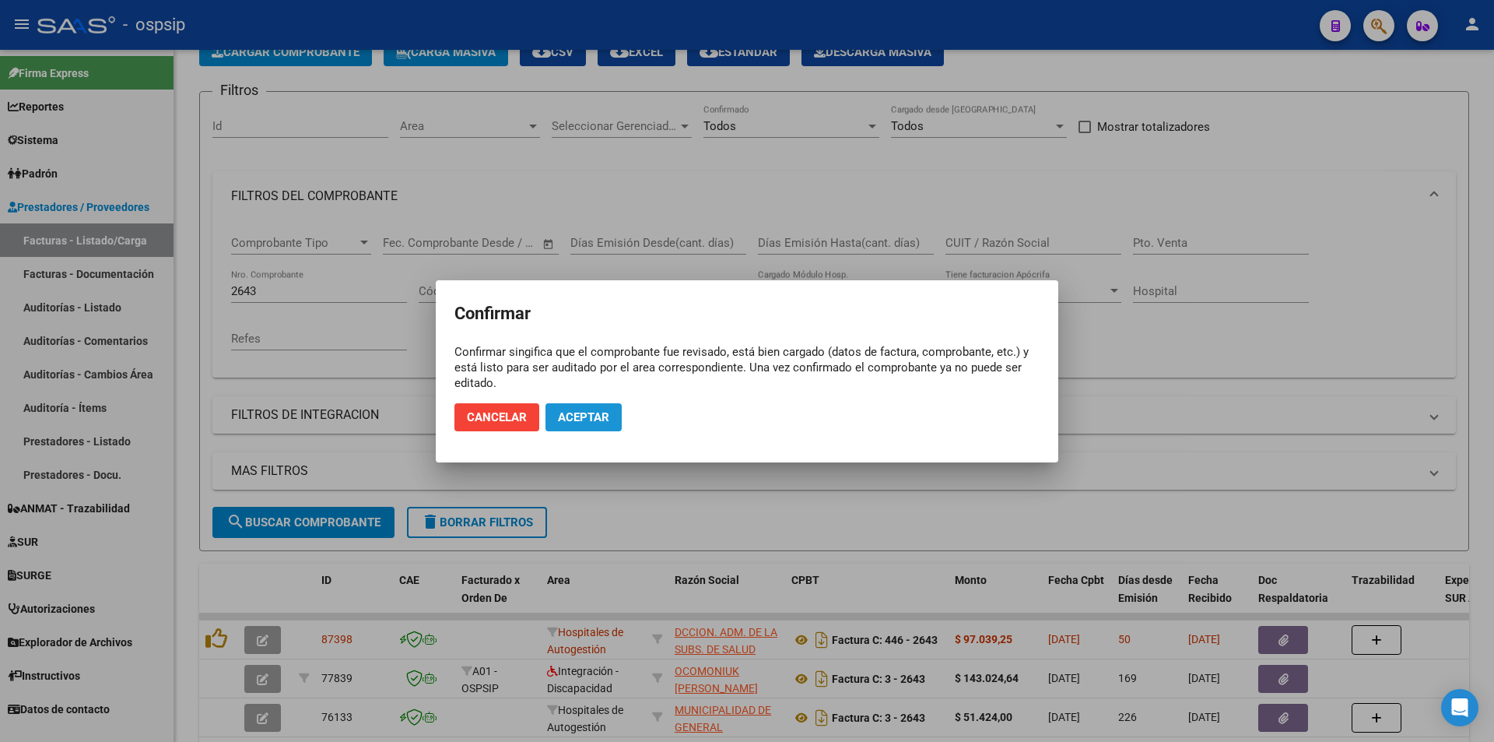
click at [584, 416] on span "Aceptar" at bounding box center [583, 417] width 51 height 14
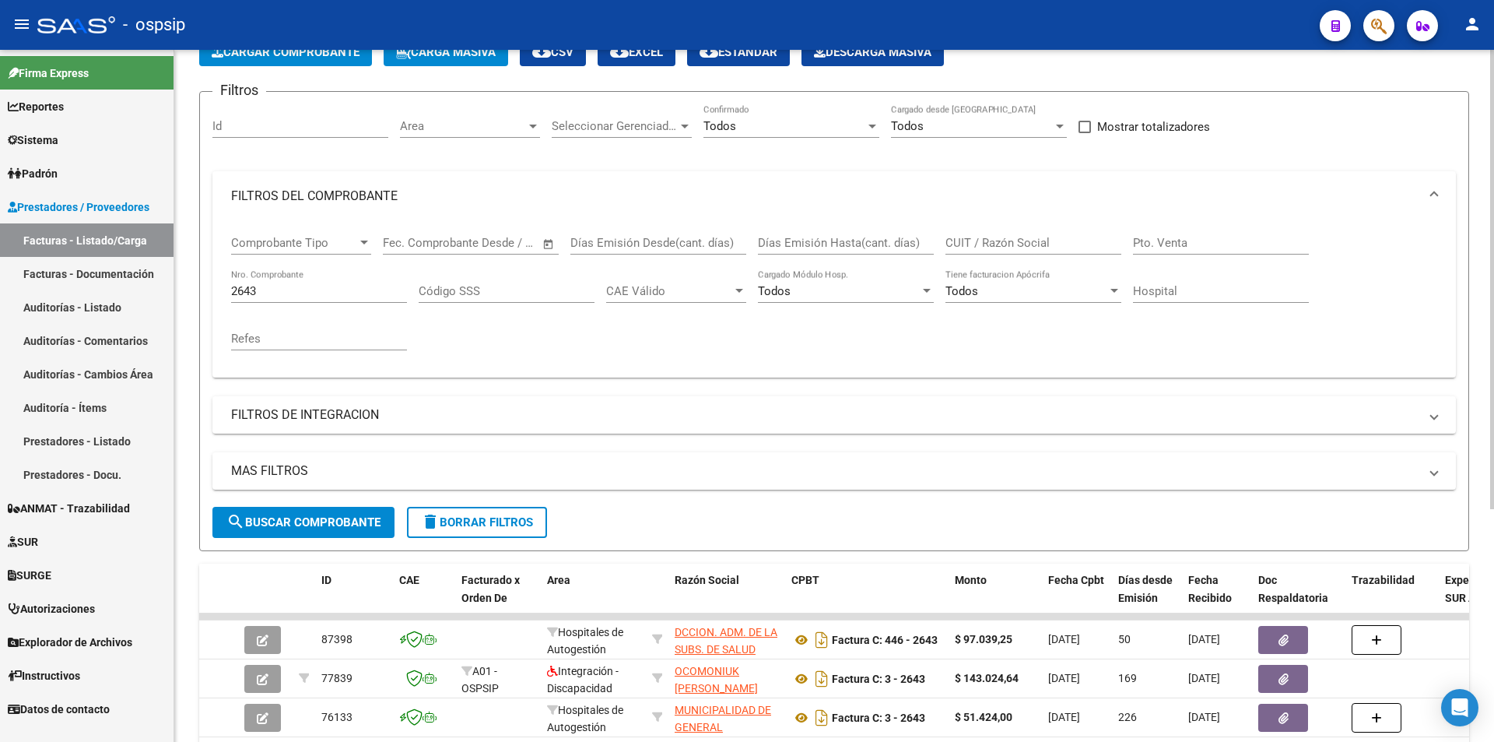
click at [272, 293] on input "2643" at bounding box center [319, 291] width 176 height 14
type input "2"
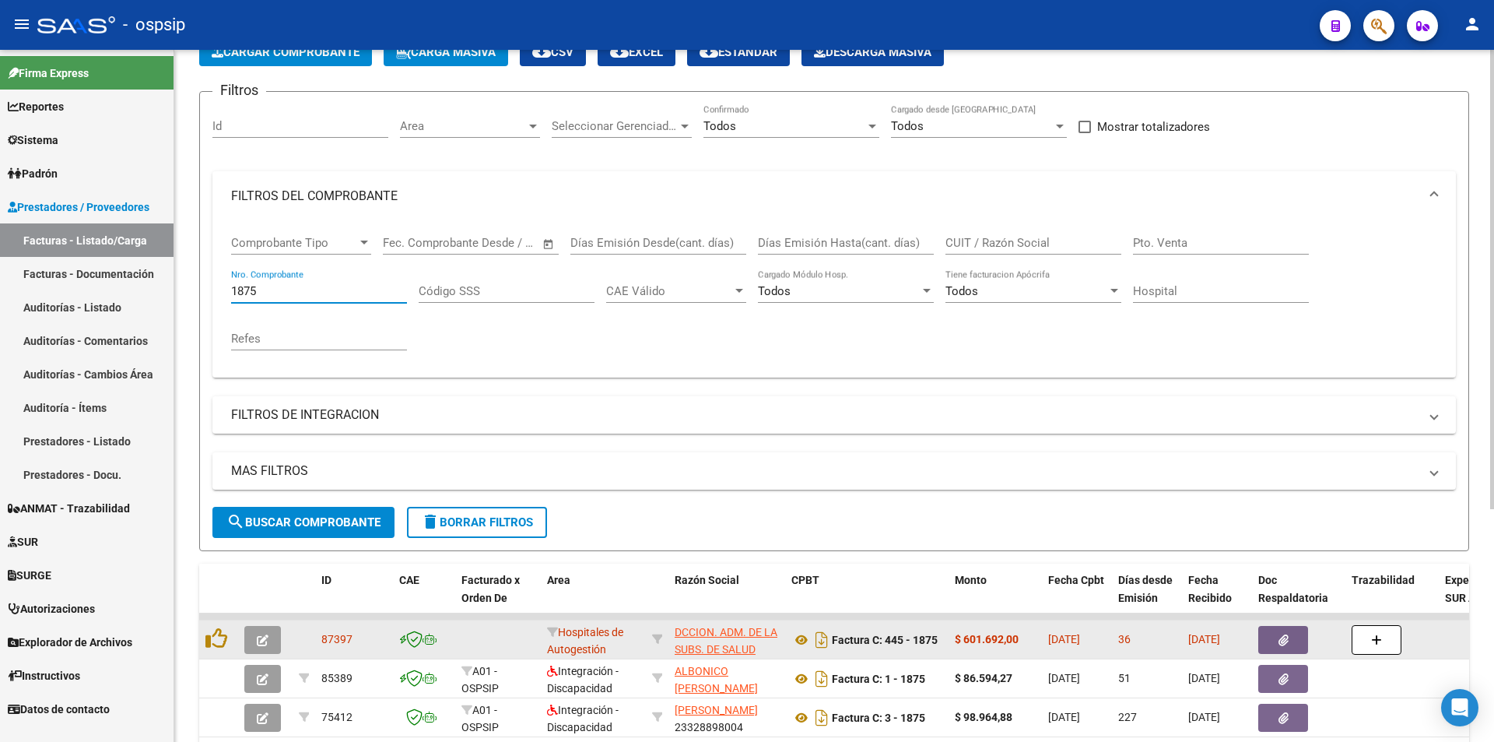
type input "1875"
click at [1275, 639] on button "button" at bounding box center [1283, 640] width 50 height 28
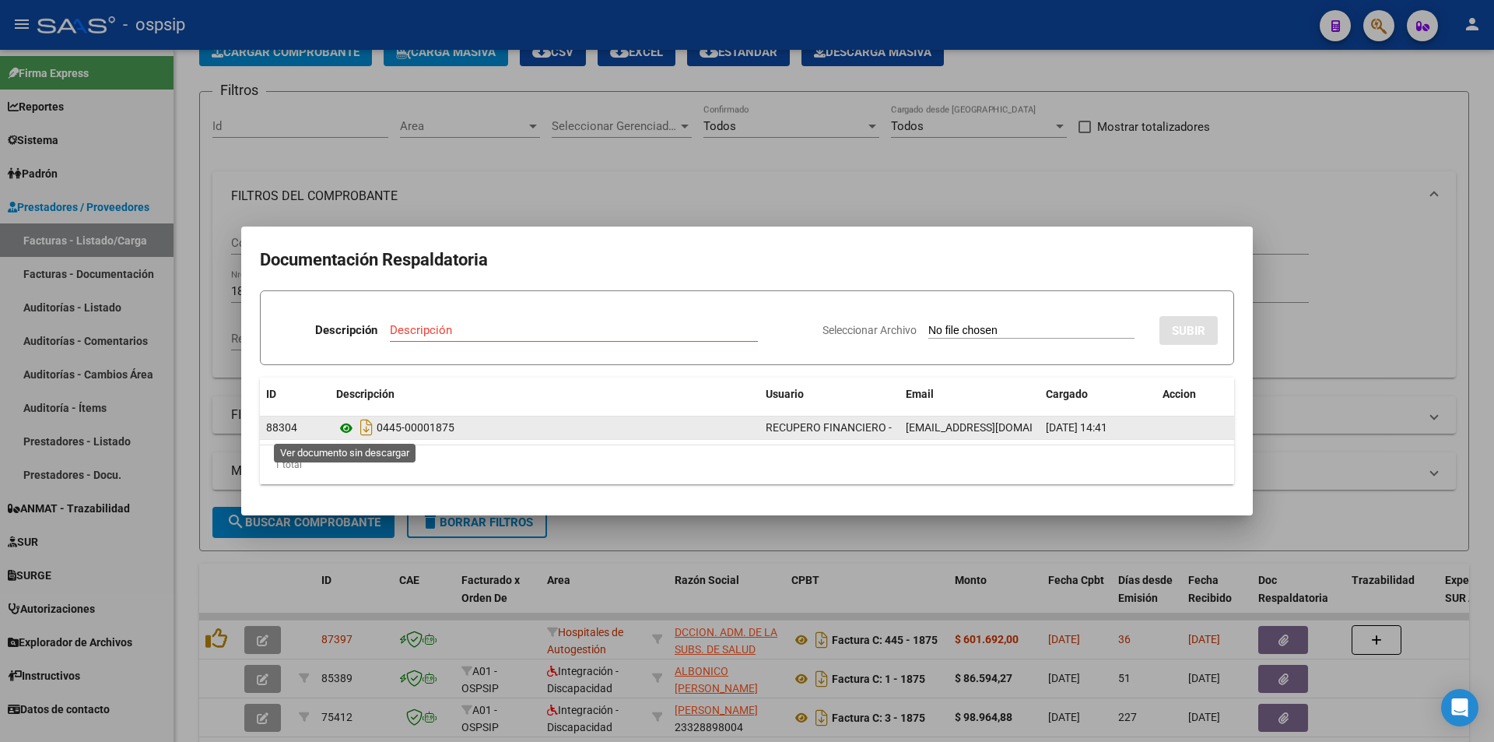
click at [341, 427] on icon at bounding box center [346, 428] width 20 height 19
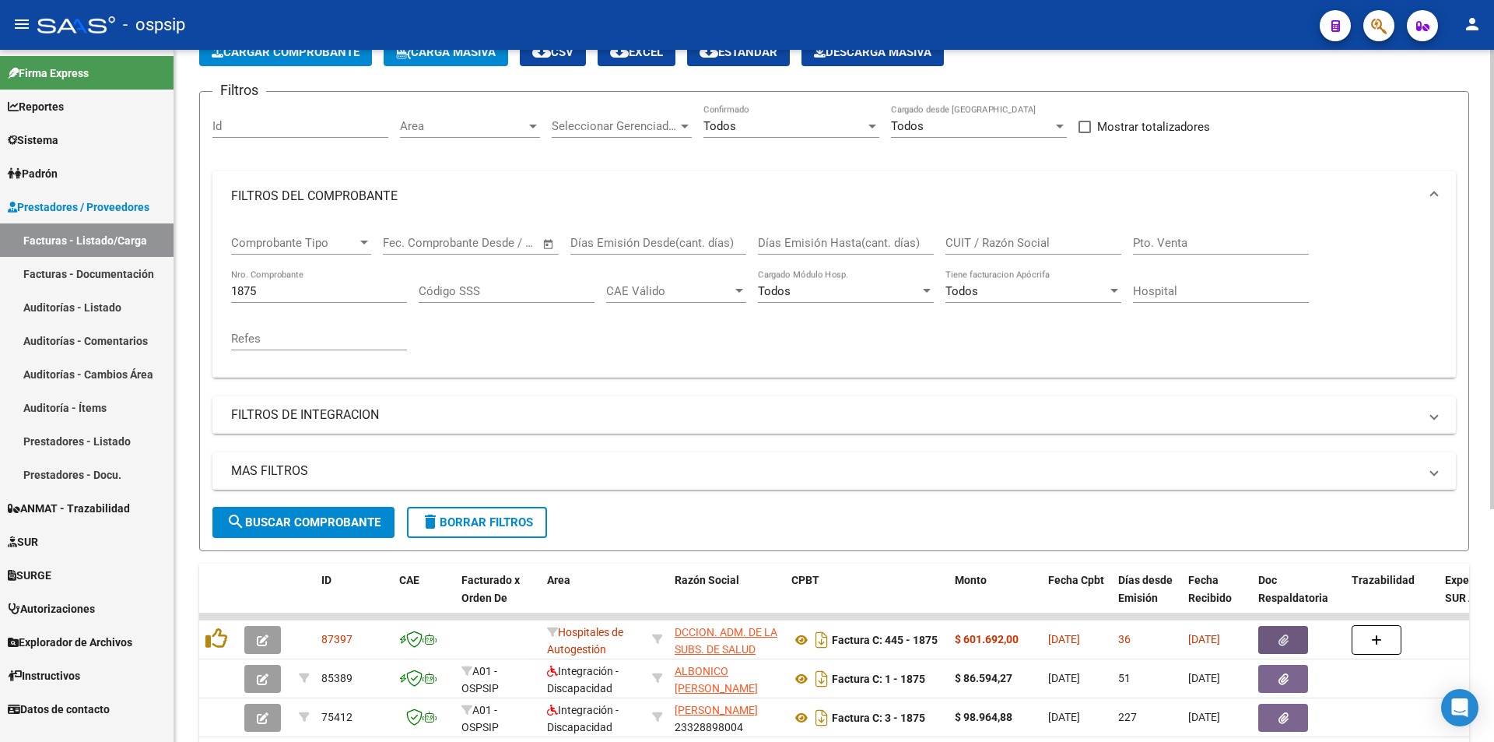
click at [293, 286] on input "1875" at bounding box center [319, 291] width 176 height 14
drag, startPoint x: 293, startPoint y: 286, endPoint x: 279, endPoint y: 287, distance: 14.1
click at [279, 287] on input "1875" at bounding box center [319, 291] width 176 height 14
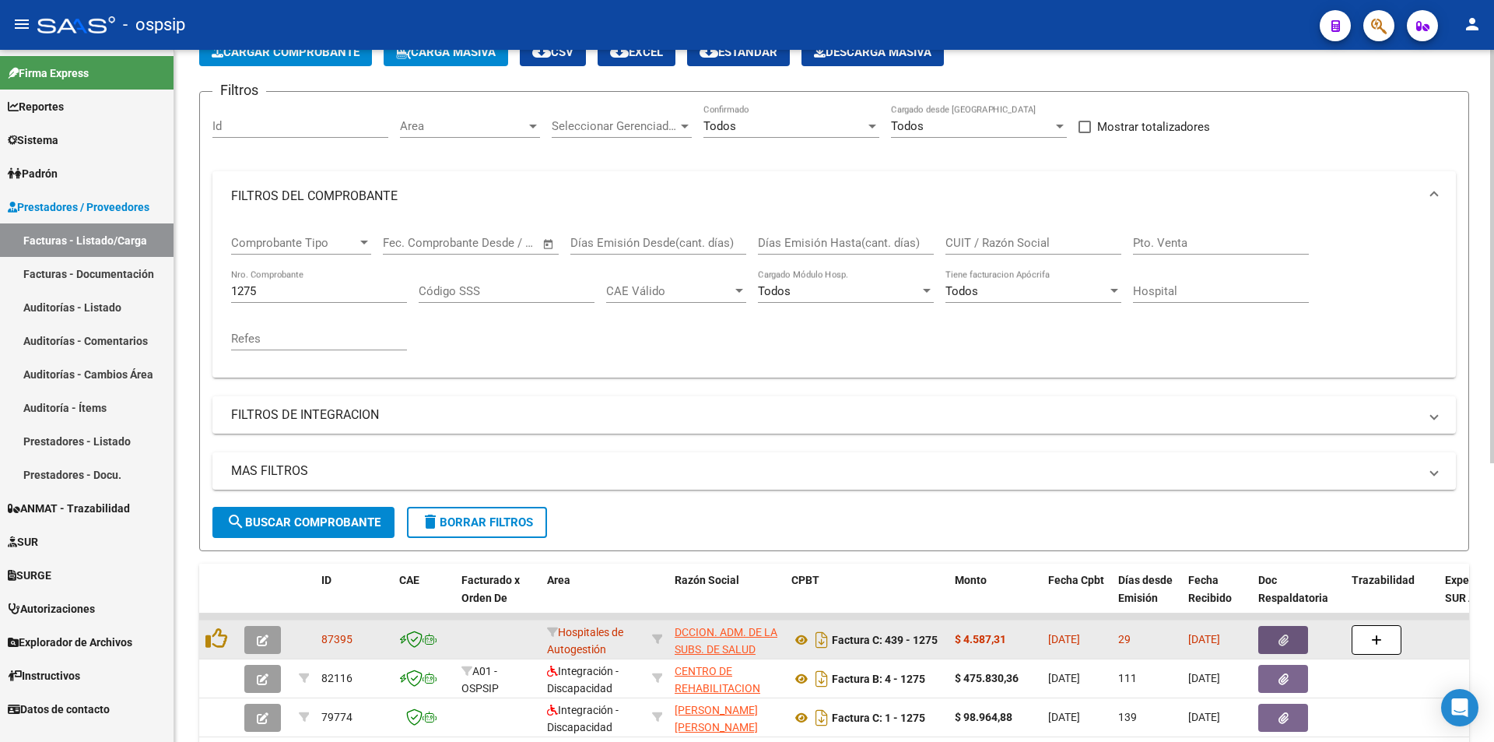
click at [1290, 641] on button "button" at bounding box center [1283, 640] width 50 height 28
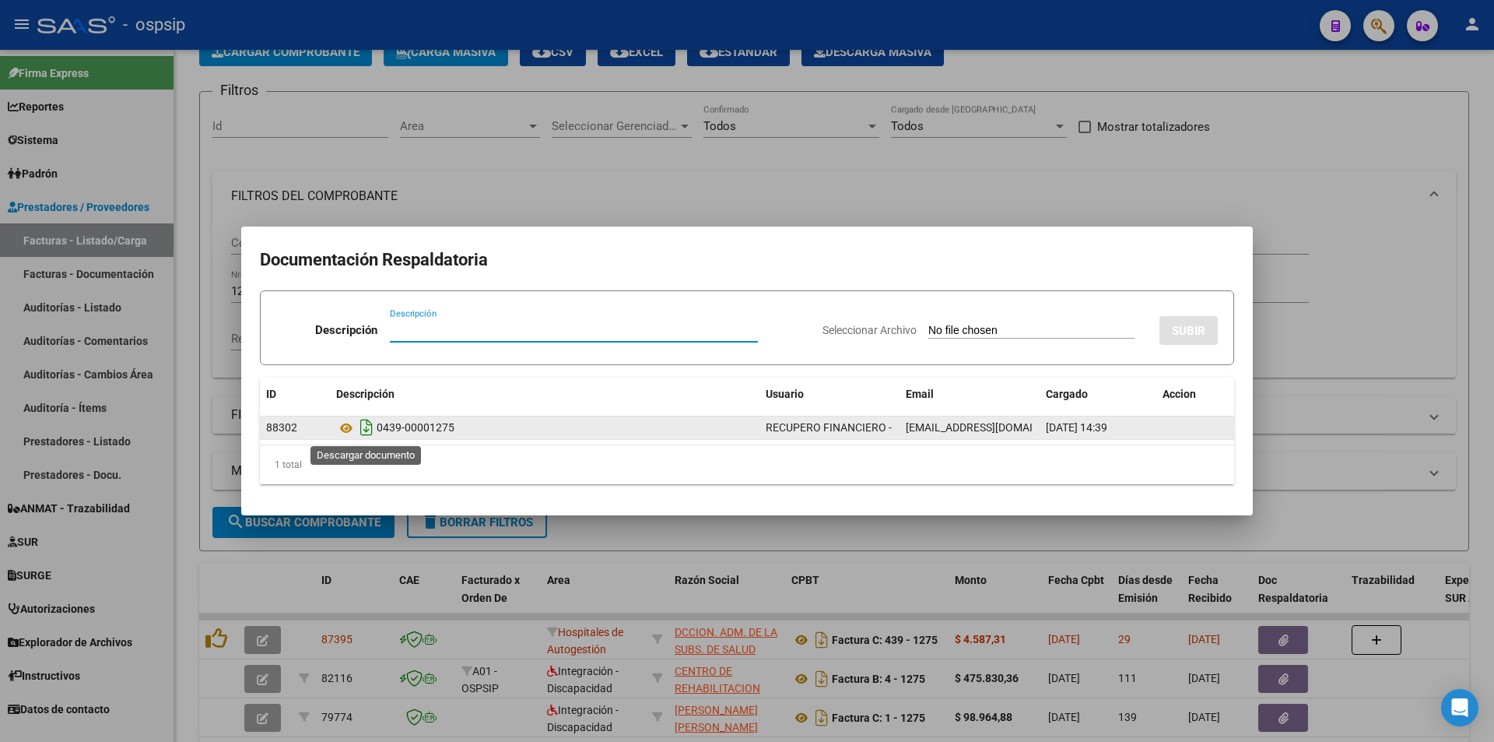
click at [369, 431] on icon "Descargar documento" at bounding box center [366, 427] width 20 height 25
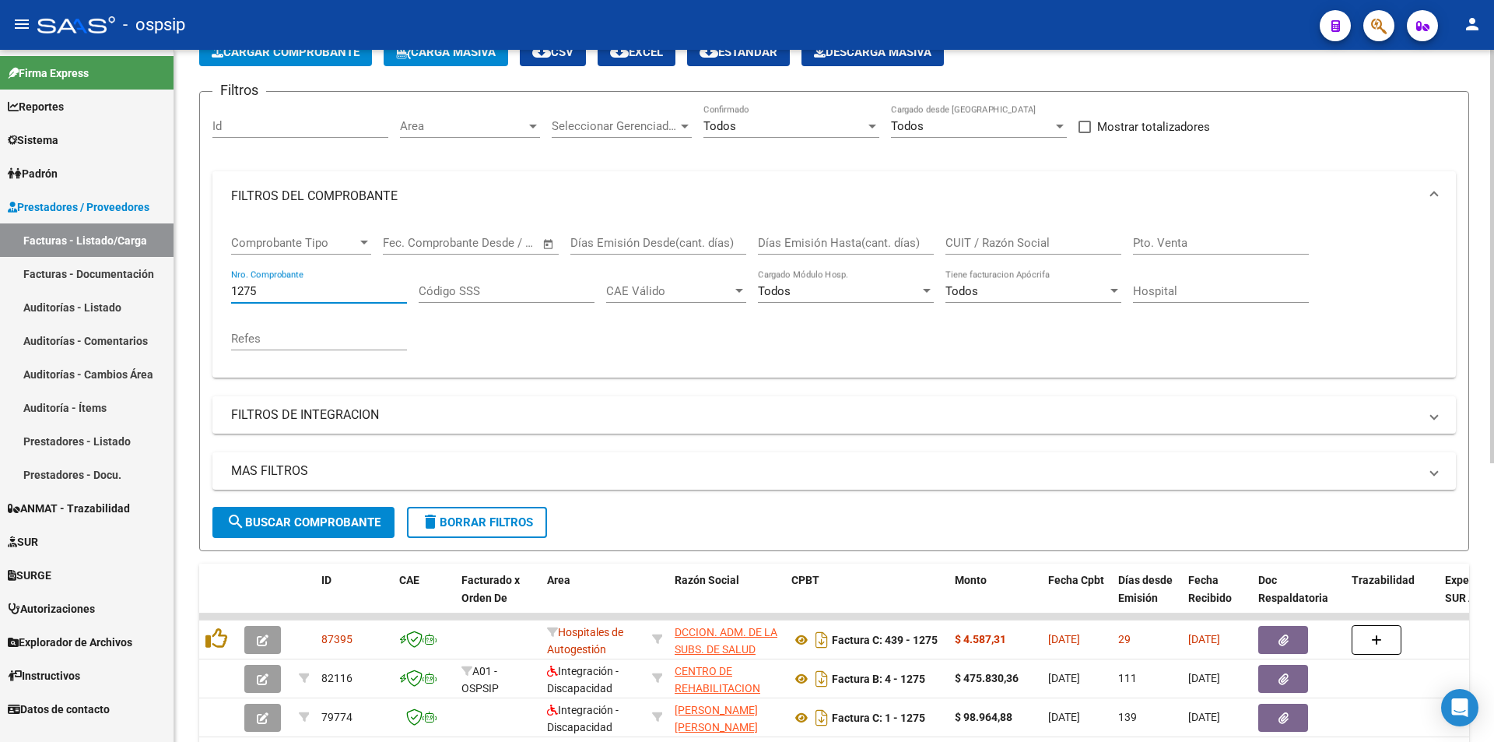
click at [293, 293] on input "1275" at bounding box center [319, 291] width 176 height 14
type input "1"
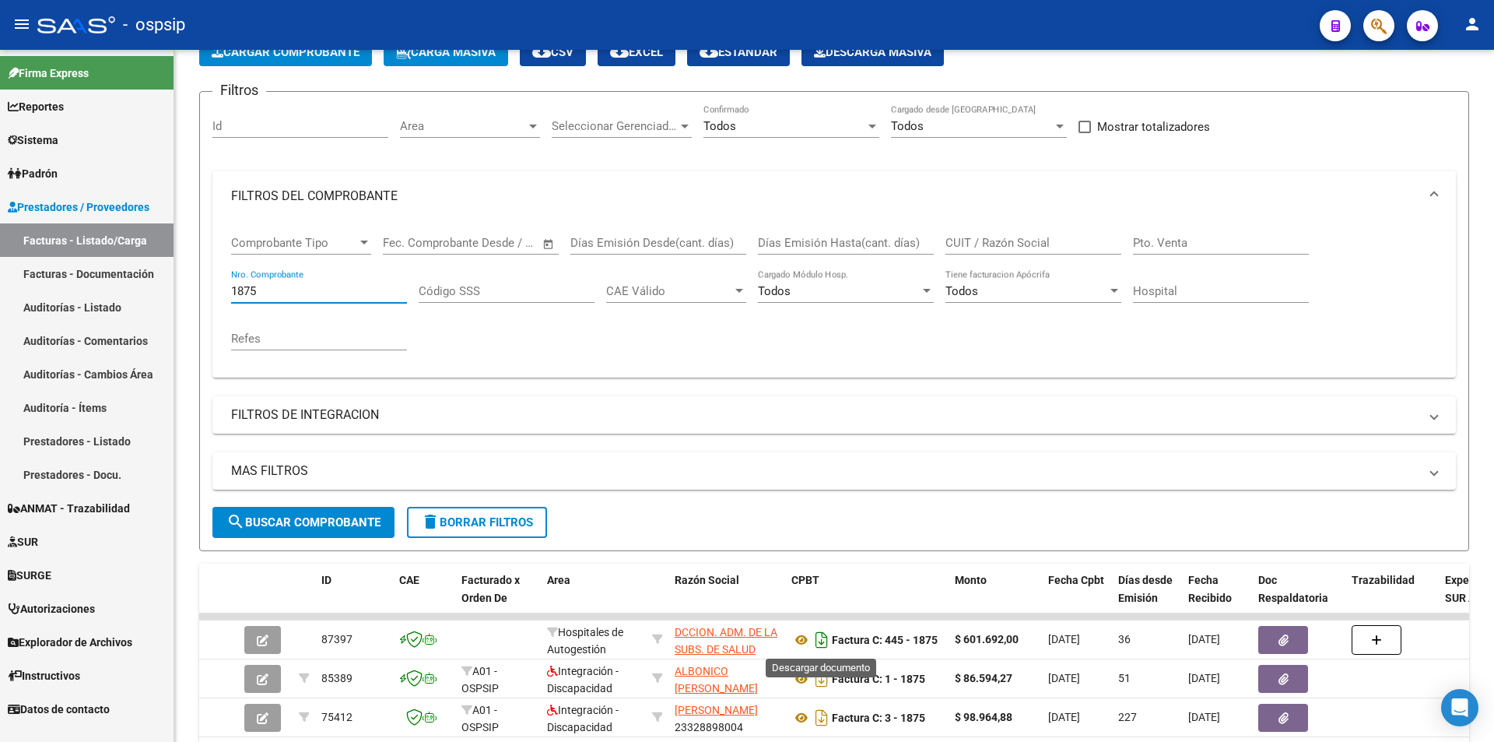
type input "1875"
click at [822, 643] on icon "Descargar documento" at bounding box center [822, 639] width 20 height 25
click at [289, 291] on input "1875" at bounding box center [319, 291] width 176 height 14
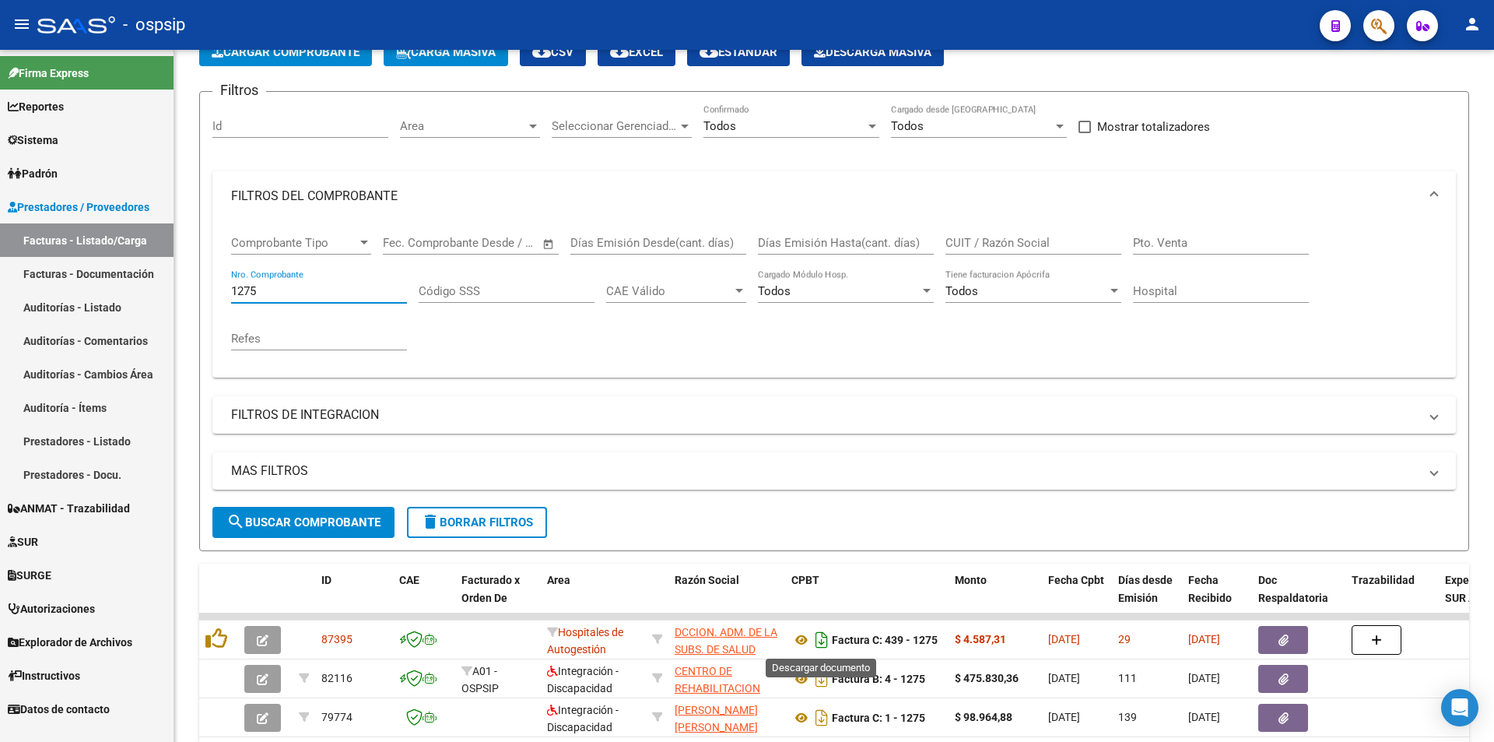
type input "1275"
click at [822, 638] on icon "Descargar documento" at bounding box center [822, 639] width 20 height 25
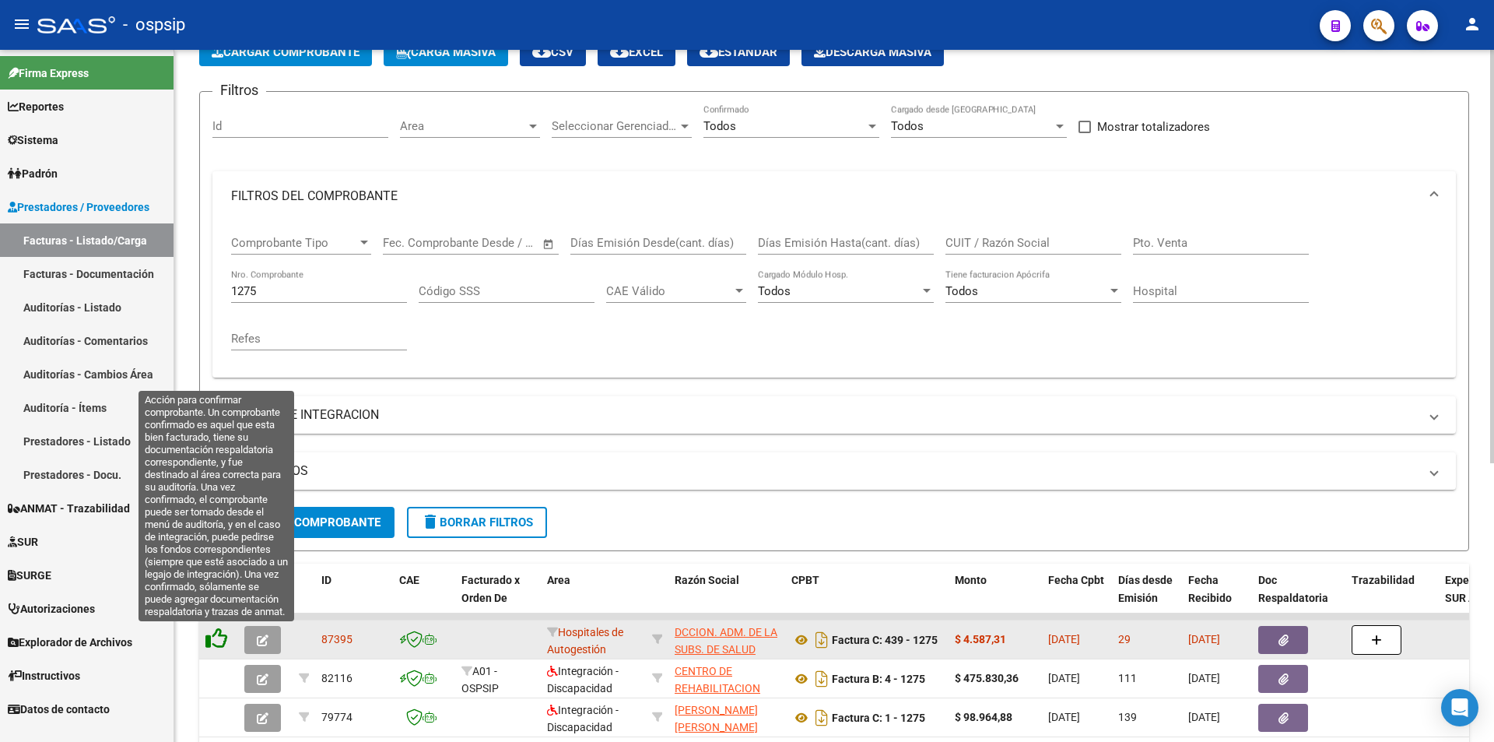
click at [221, 634] on icon at bounding box center [216, 638] width 22 height 22
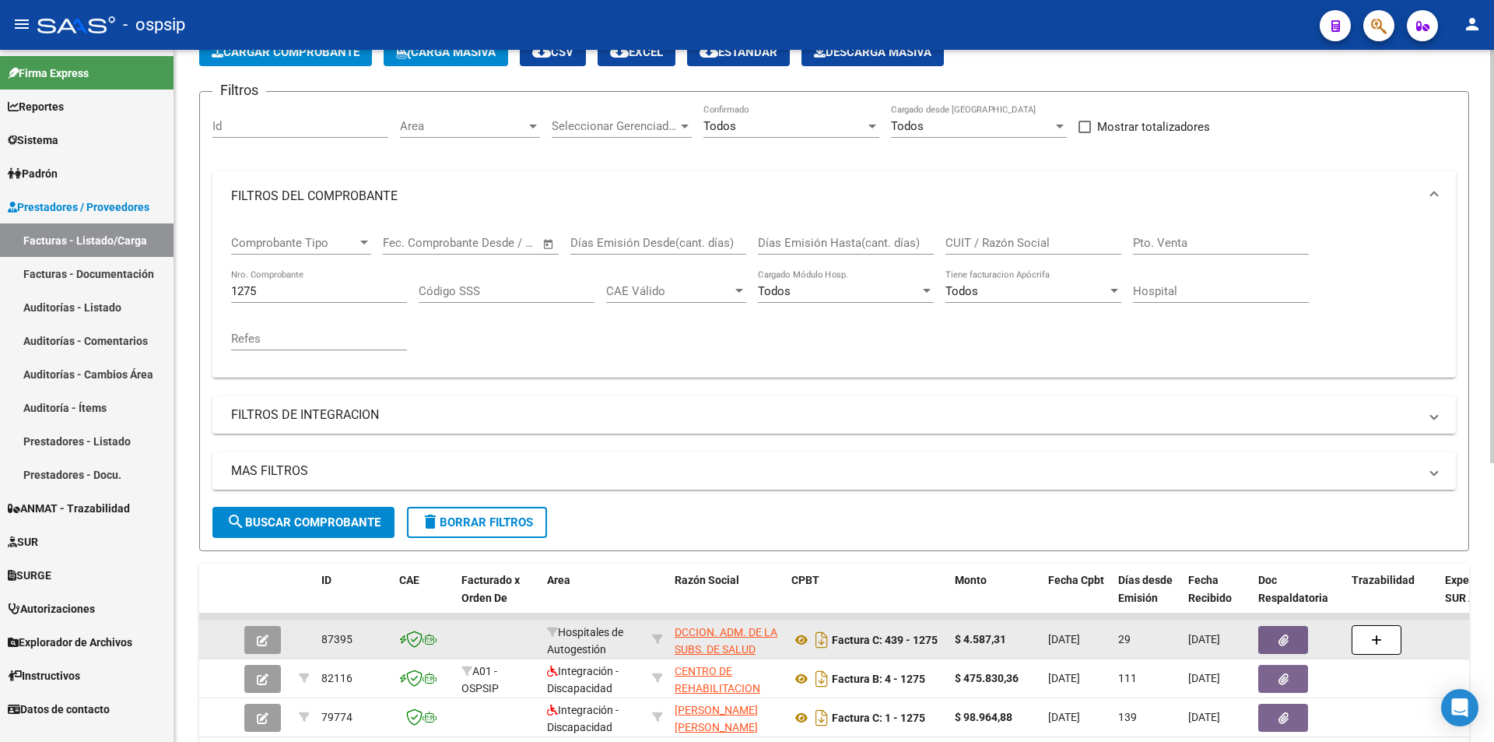
click at [293, 283] on div "1275 Nro. Comprobante" at bounding box center [319, 285] width 176 height 33
click at [299, 289] on input "1275" at bounding box center [319, 291] width 176 height 14
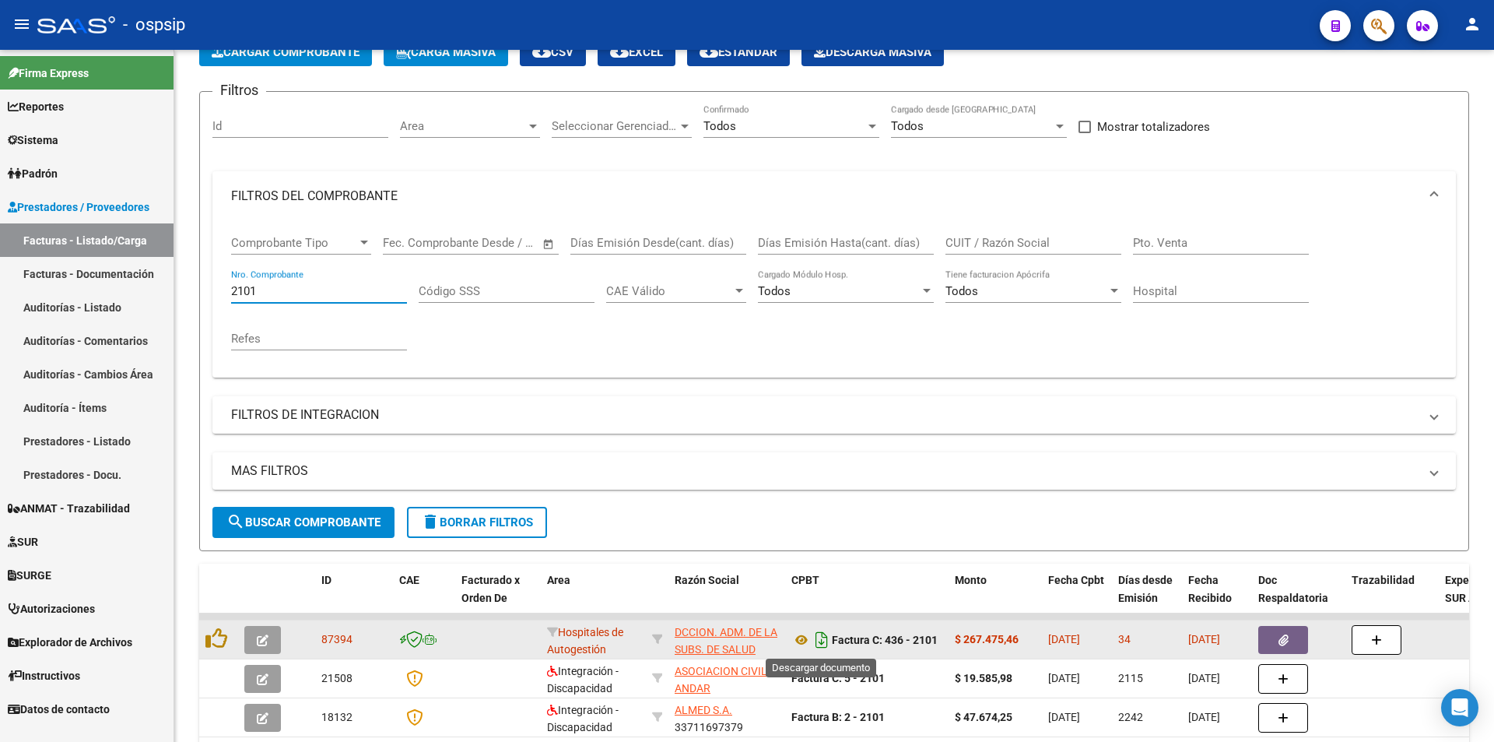
type input "2101"
click at [819, 634] on icon "Descargar documento" at bounding box center [822, 639] width 20 height 25
click at [1276, 636] on button "button" at bounding box center [1283, 640] width 50 height 28
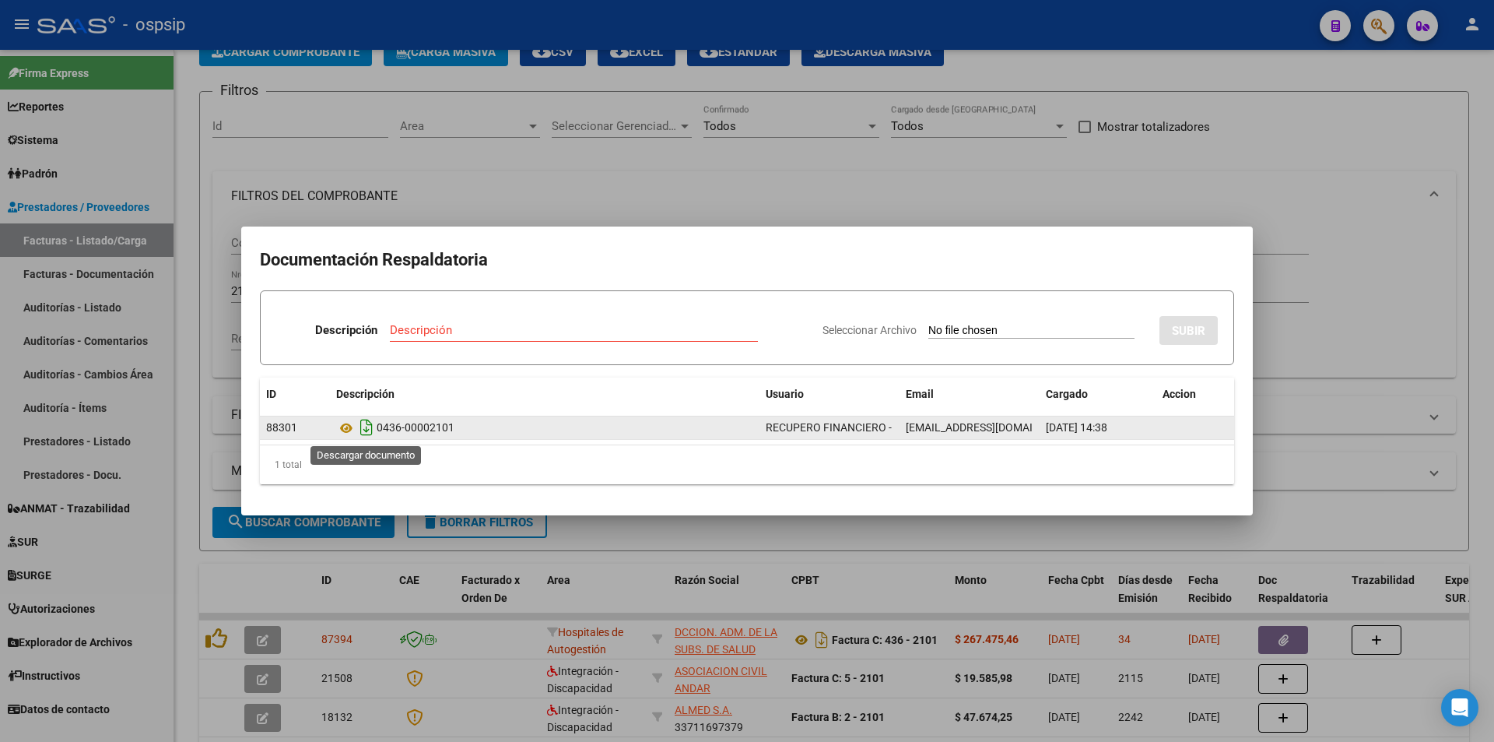
click at [366, 430] on icon "Descargar documento" at bounding box center [366, 427] width 20 height 25
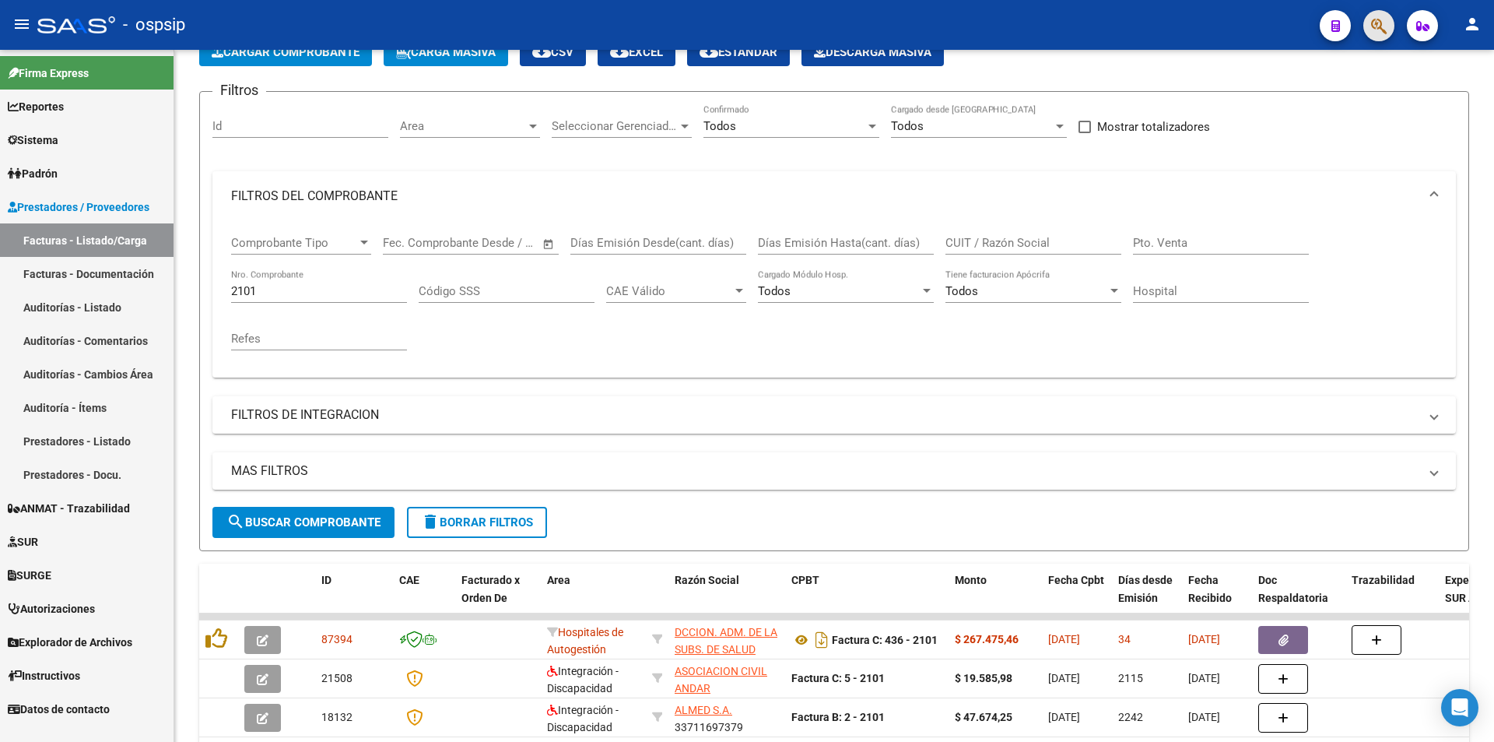
click at [1367, 26] on button "button" at bounding box center [1379, 25] width 31 height 31
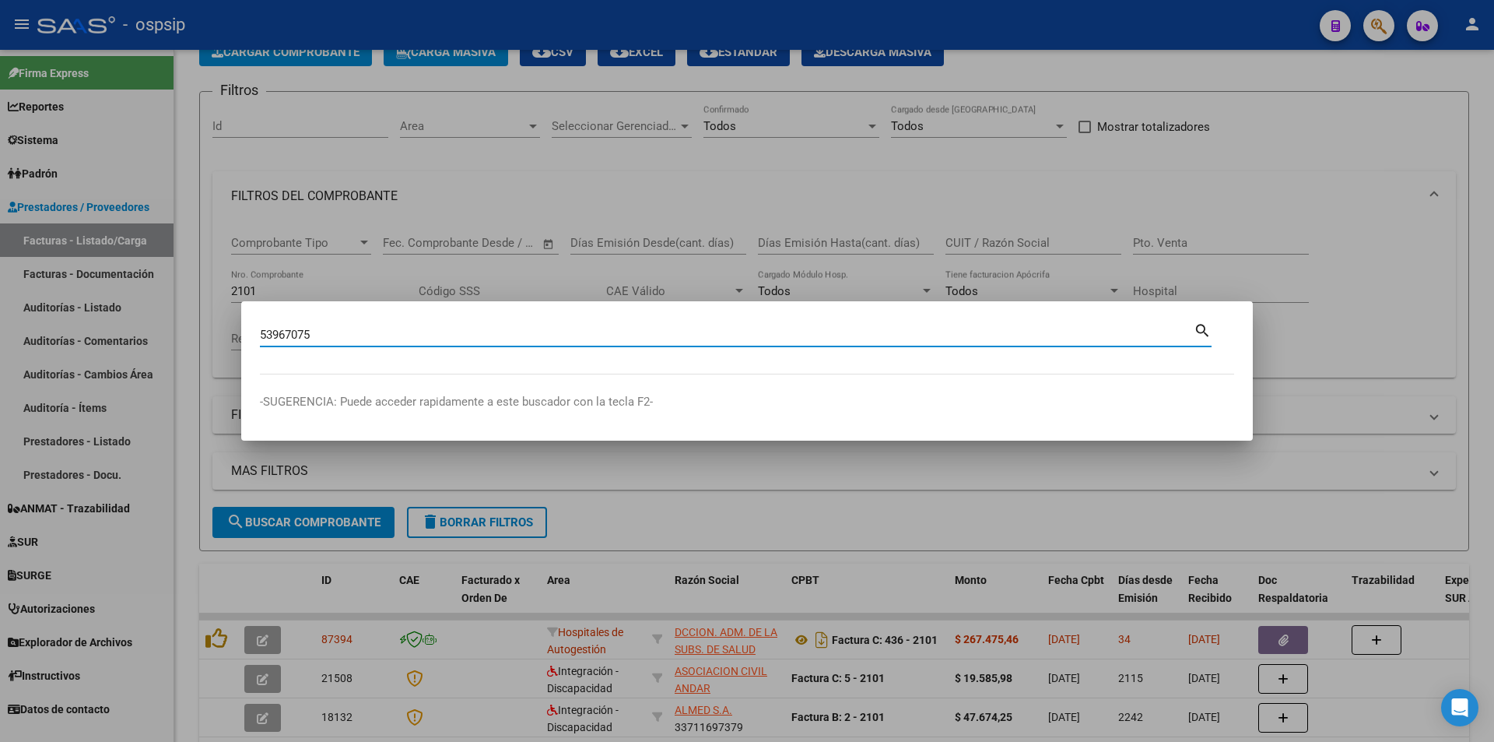
type input "53967075"
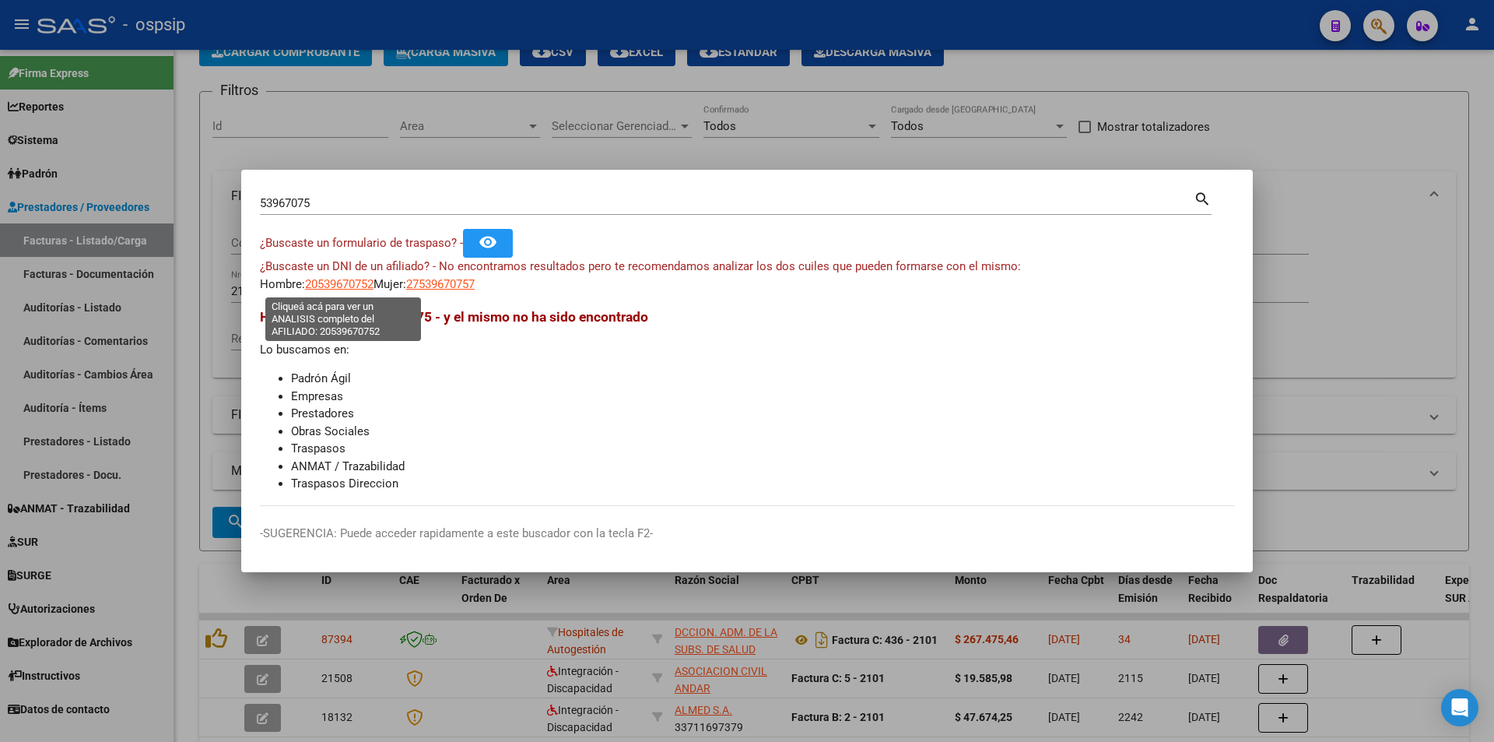
click at [342, 283] on span "20539670752" at bounding box center [339, 284] width 68 height 14
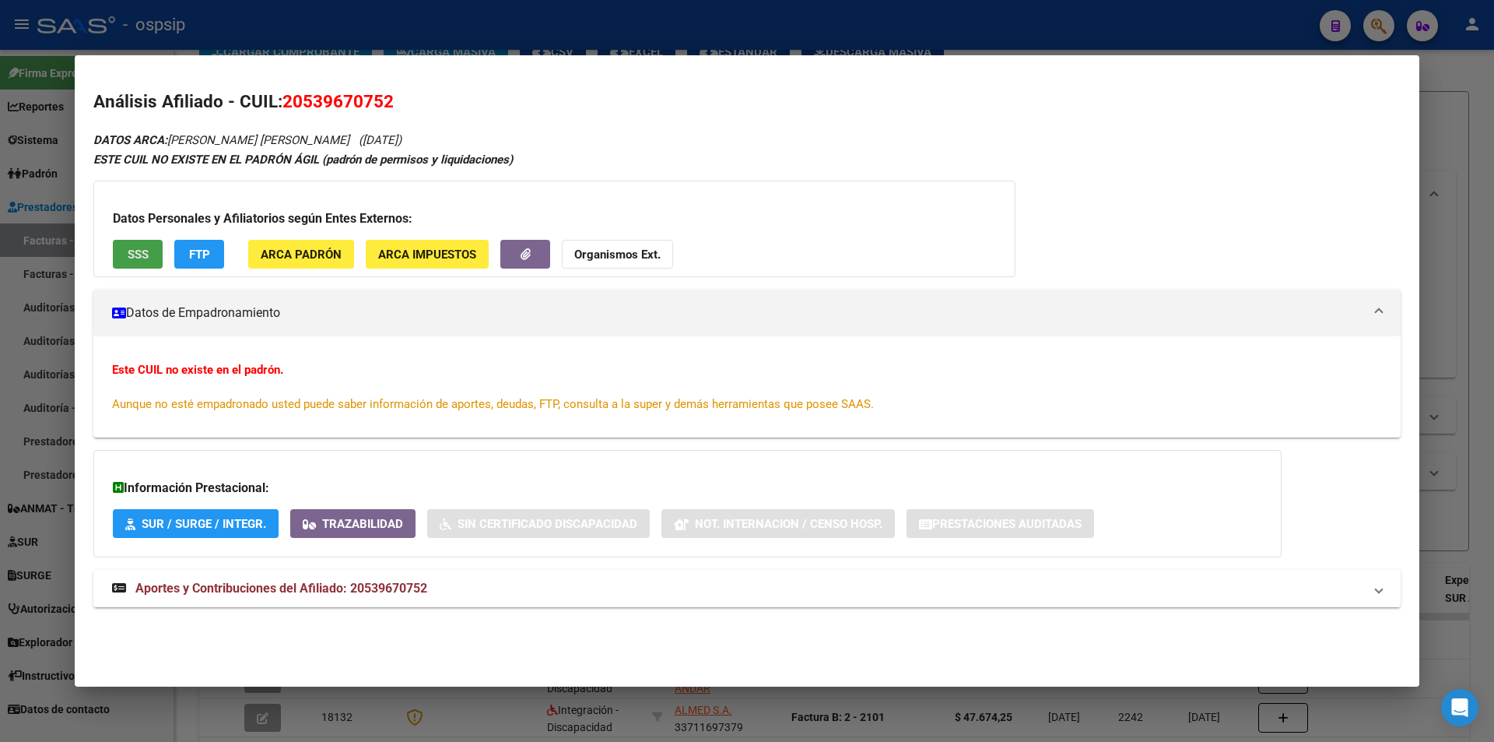
click at [156, 254] on button "SSS" at bounding box center [138, 254] width 50 height 29
click at [618, 257] on strong "Organismos Ext." at bounding box center [617, 254] width 86 height 14
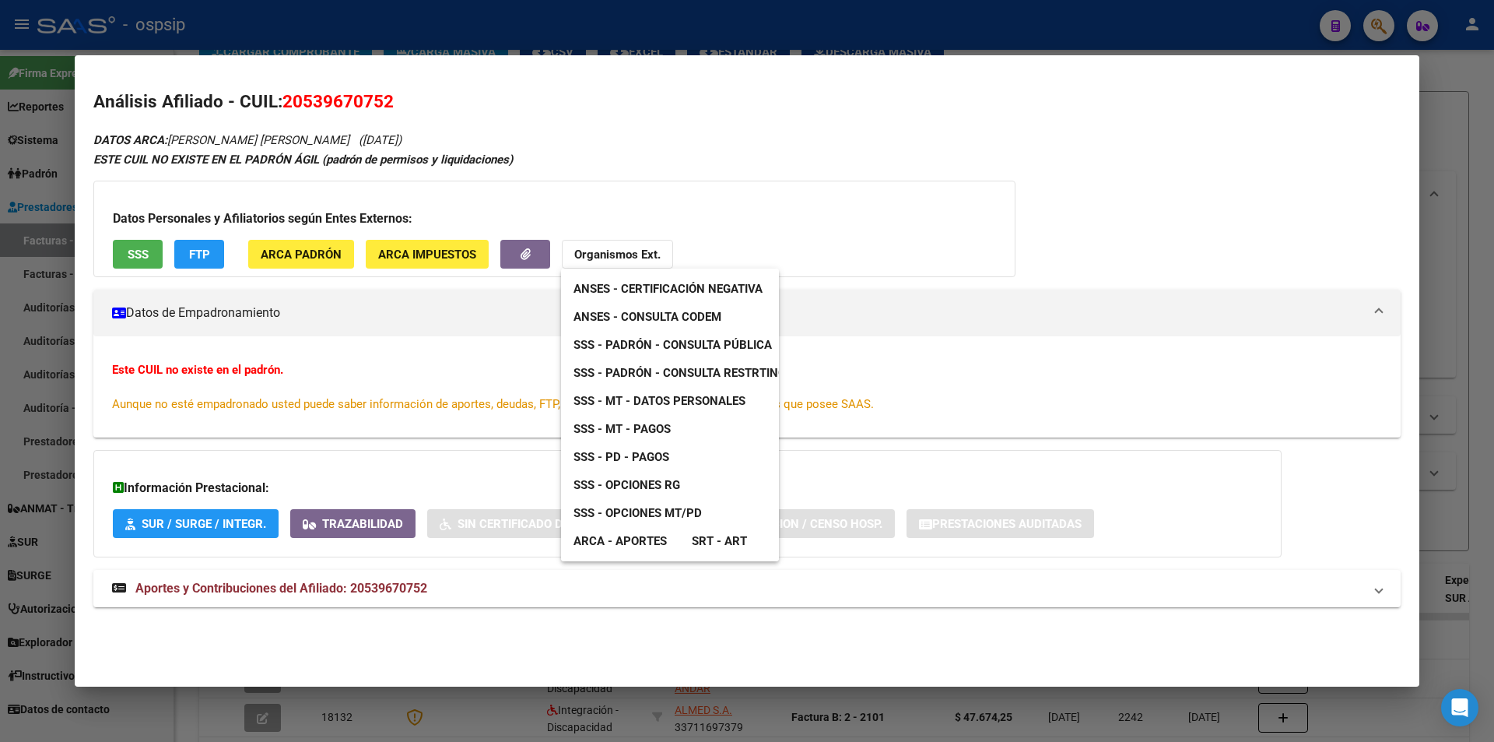
click at [722, 325] on link "ANSES - Consulta CODEM" at bounding box center [647, 317] width 173 height 28
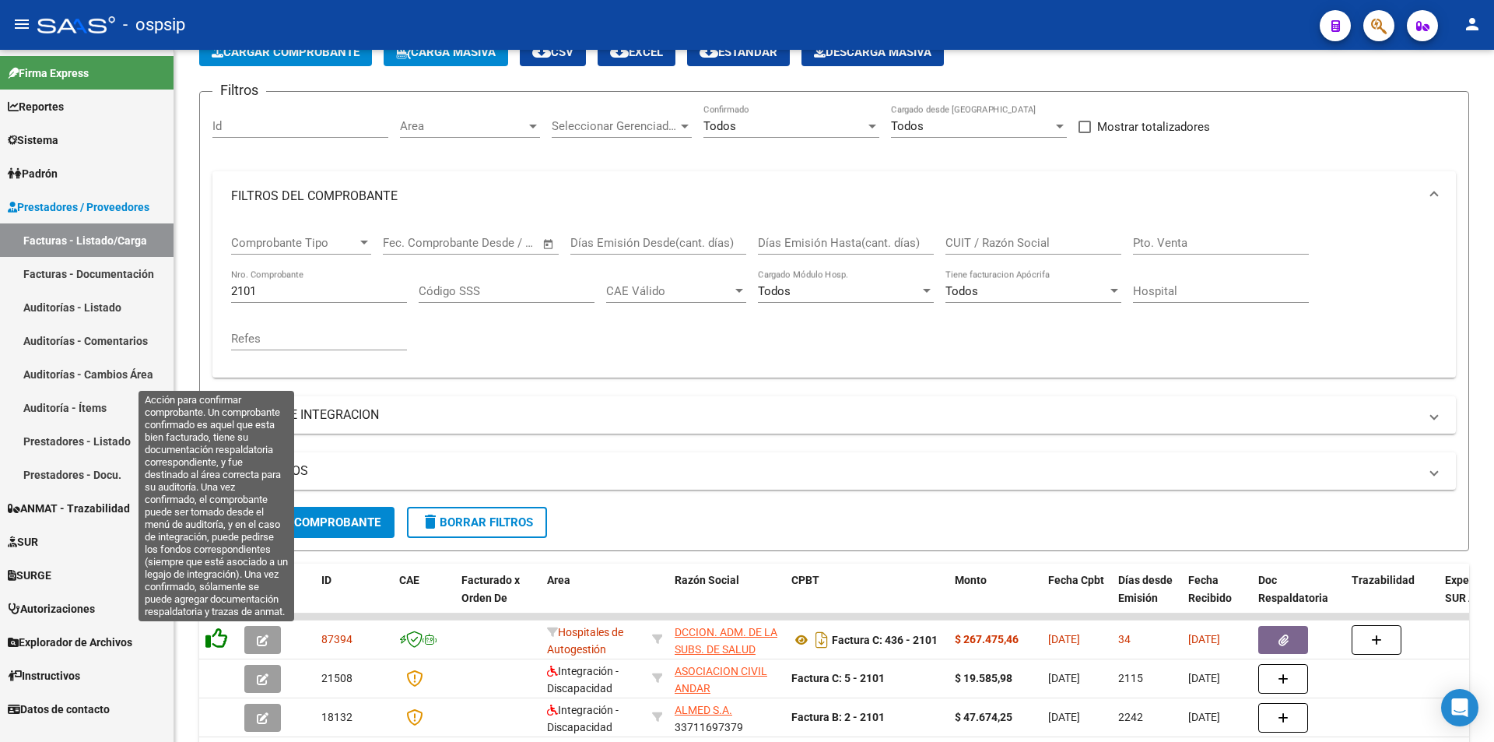
click at [219, 630] on icon at bounding box center [216, 638] width 22 height 22
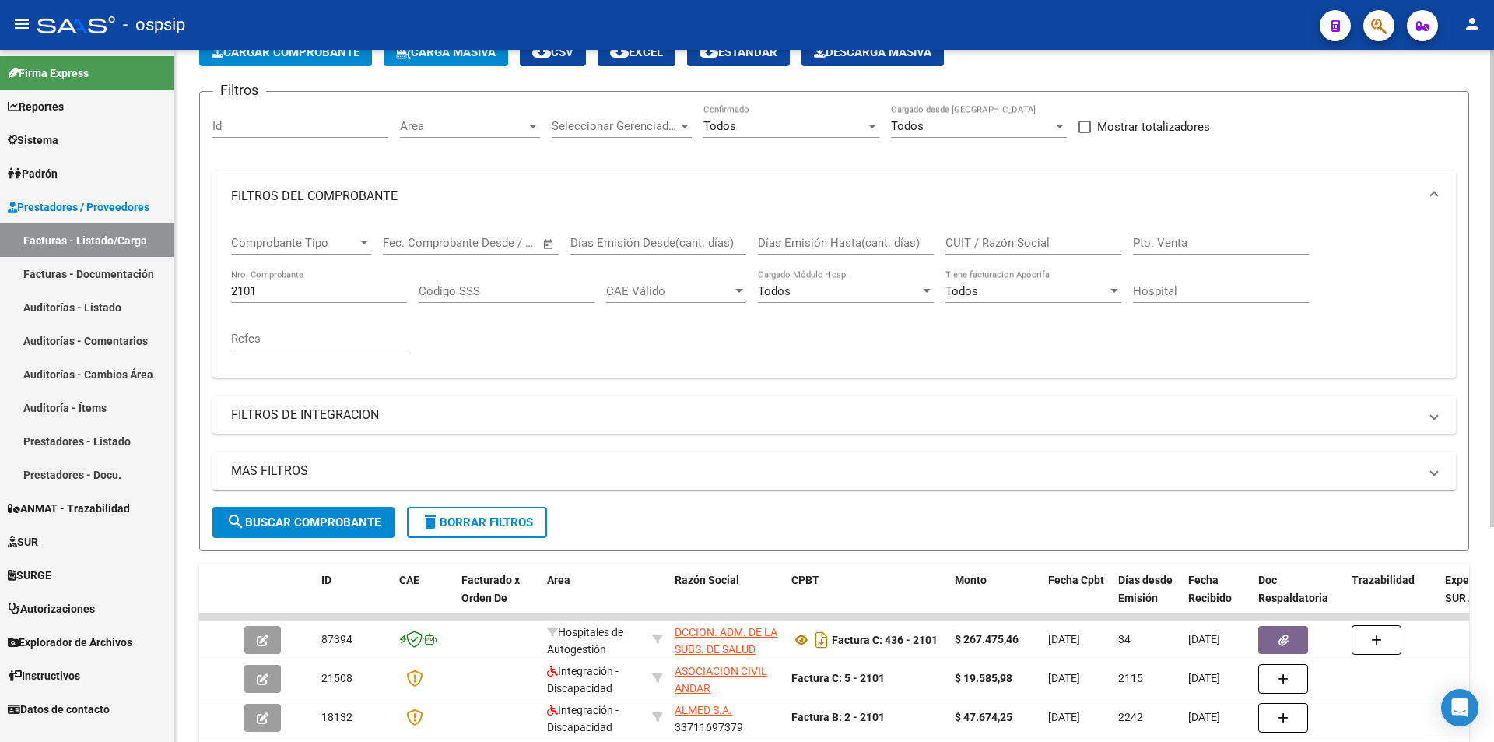
click at [281, 289] on input "2101" at bounding box center [319, 291] width 176 height 14
click at [279, 289] on input "2101" at bounding box center [319, 291] width 176 height 14
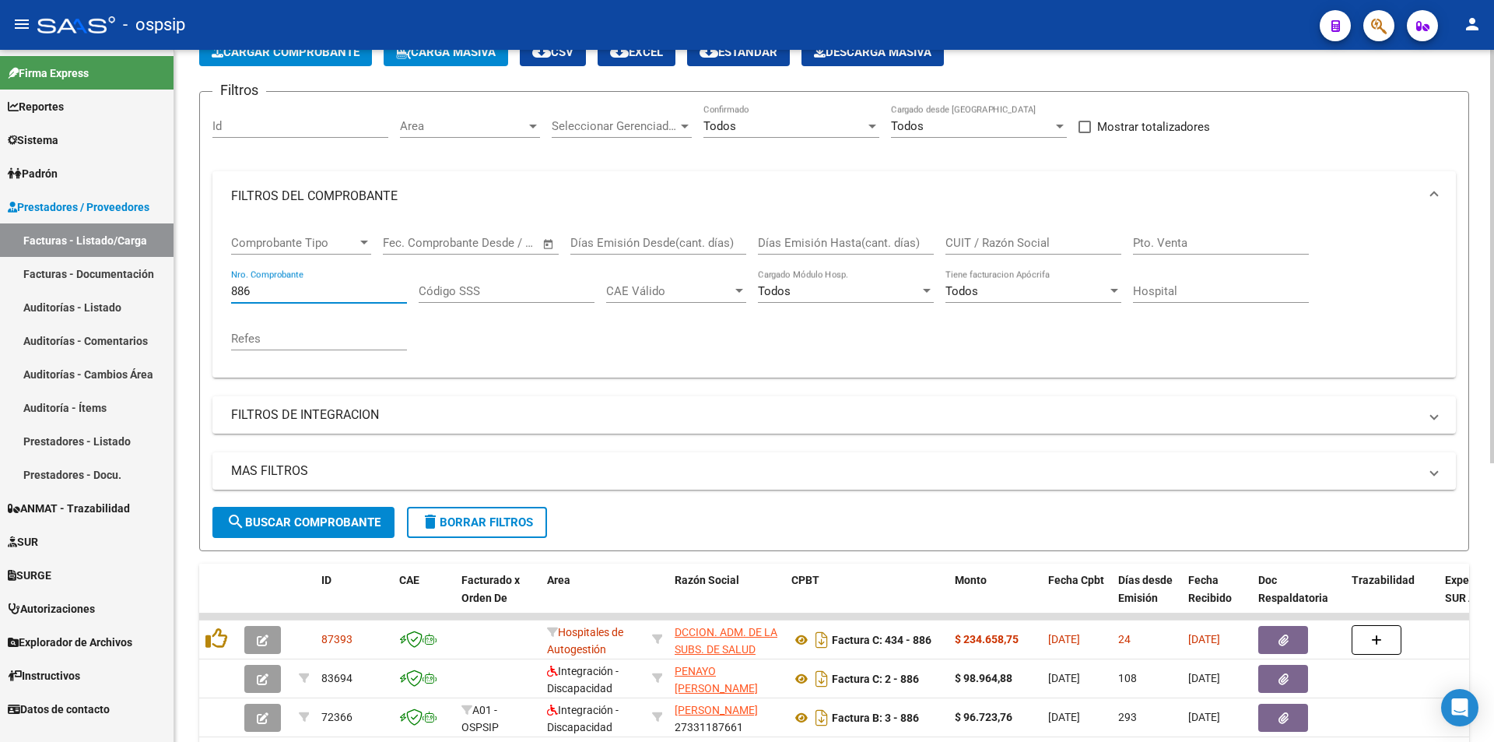
type input "886"
